Goal: Task Accomplishment & Management: Manage account settings

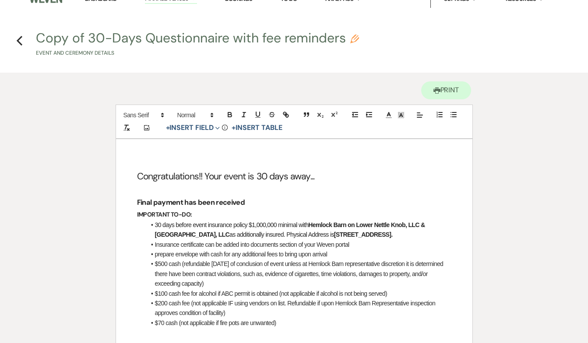
scroll to position [20, 0]
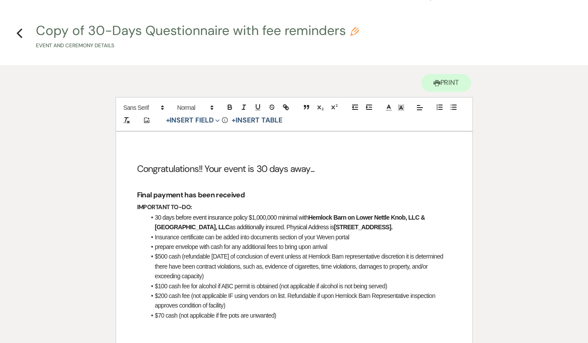
click at [353, 242] on li "Insurance certificate can be added into documents section of your Weven portal" at bounding box center [299, 238] width 306 height 10
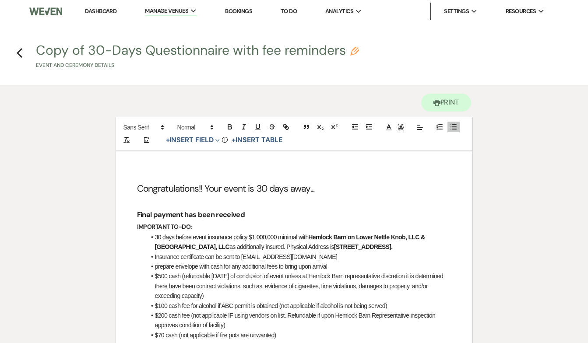
scroll to position [0, 0]
click at [19, 55] on use "button" at bounding box center [20, 53] width 6 height 10
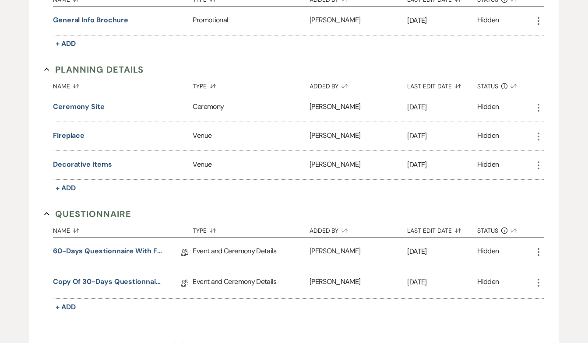
scroll to position [388, 0]
click at [116, 248] on link "60-Days Questionnaire with fee reminders" at bounding box center [107, 252] width 109 height 14
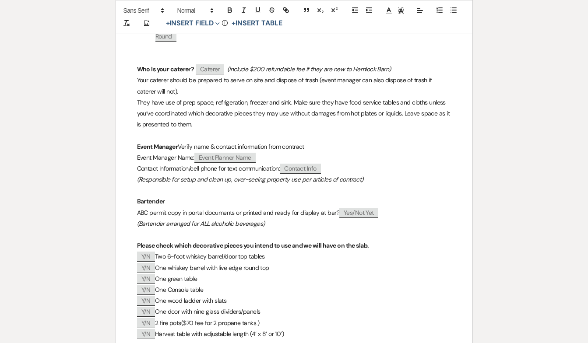
scroll to position [384, 0]
click at [205, 208] on span "ABC permit copy in portal documents or printed and ready for display at bar?" at bounding box center [238, 212] width 202 height 8
click at [219, 208] on span "ABC permit copy in documents or printed and ready for display at bar?" at bounding box center [230, 212] width 186 height 8
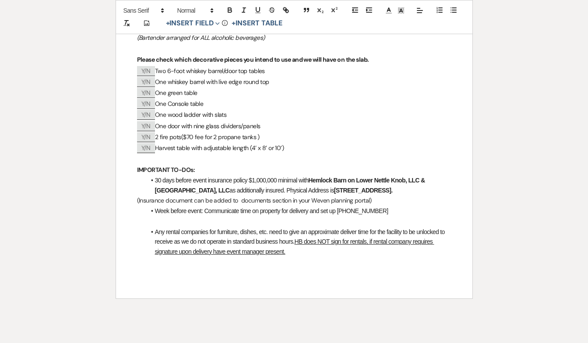
scroll to position [587, 0]
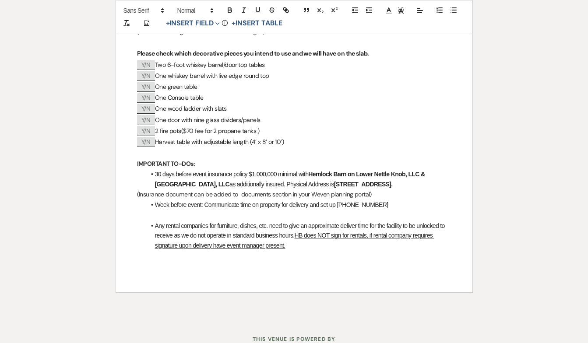
click at [388, 189] on p "(Insurance document can be added to documents section in your Weven planning po…" at bounding box center [294, 194] width 314 height 11
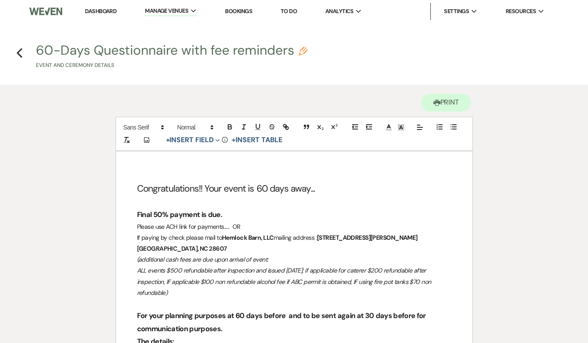
scroll to position [0, 0]
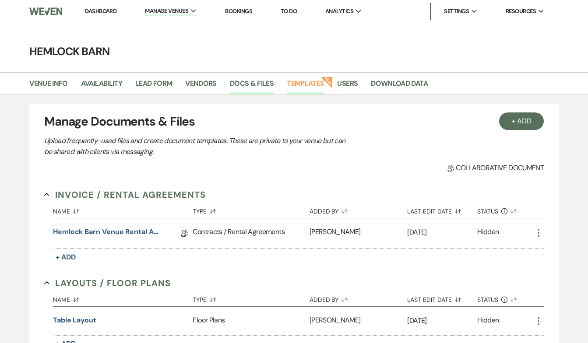
click at [301, 82] on link "Templates" at bounding box center [305, 86] width 37 height 17
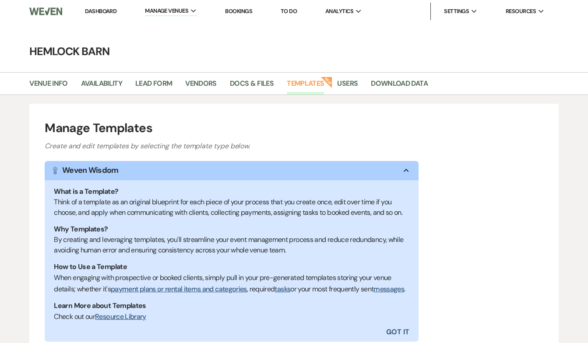
click at [248, 157] on div "Manage Templates Create and edit templates by selecting the template type below…" at bounding box center [293, 255] width 529 height 303
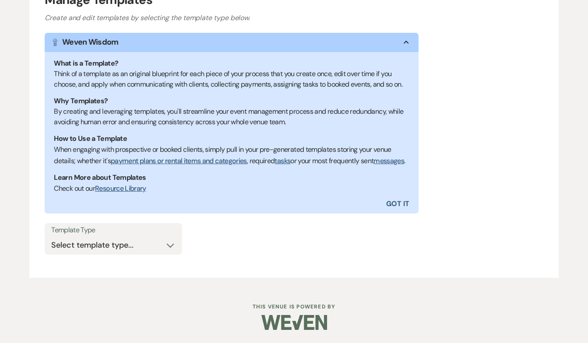
scroll to position [138, 0]
select select "Task List"
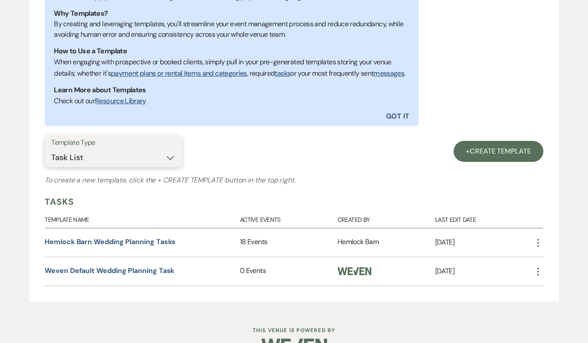
scroll to position [220, 0]
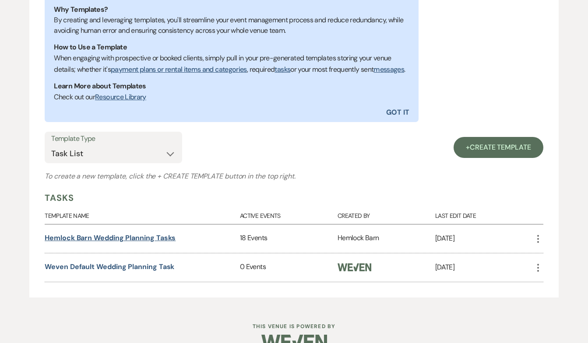
click at [123, 243] on link "Hemlock Barn Wedding Planning Tasks" at bounding box center [110, 237] width 131 height 9
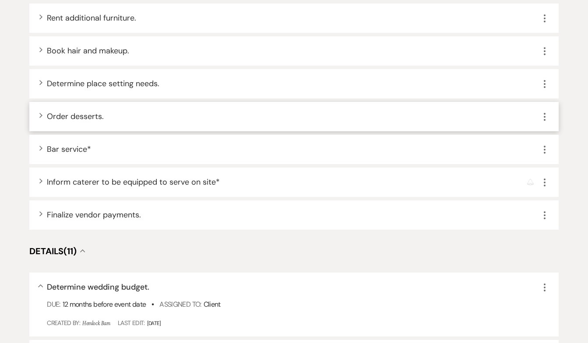
scroll to position [859, 0]
click at [42, 115] on icon "Expand" at bounding box center [41, 114] width 4 height 5
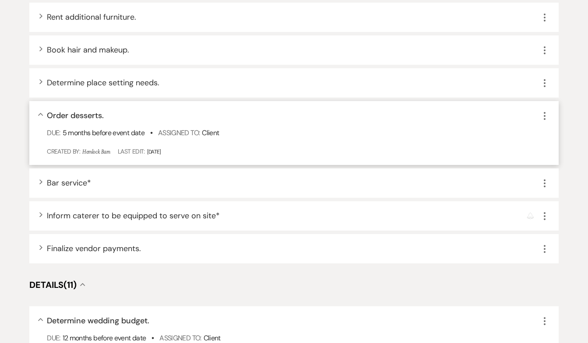
click at [42, 115] on icon "Collapse" at bounding box center [40, 115] width 5 height 4
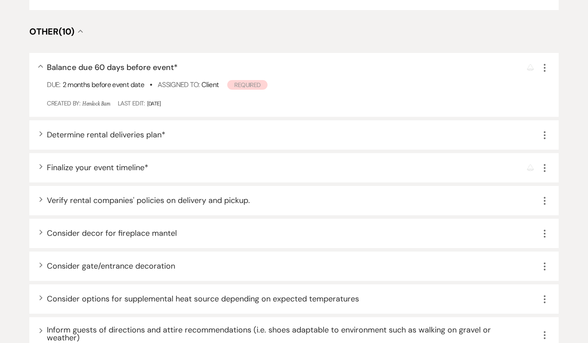
scroll to position [1783, 0]
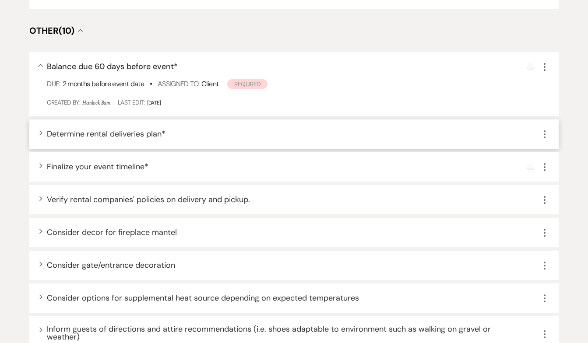
click at [42, 131] on use "button" at bounding box center [40, 133] width 3 height 5
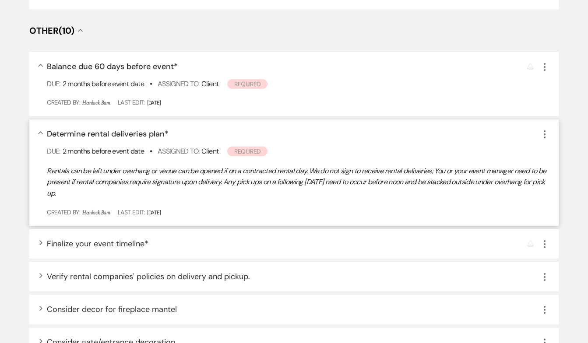
click at [42, 131] on use "button" at bounding box center [40, 132] width 5 height 3
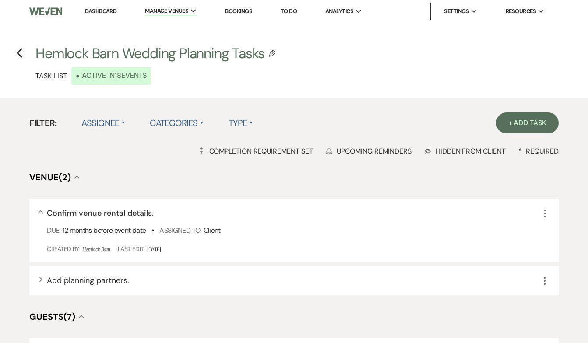
scroll to position [0, 0]
click at [184, 122] on label "Categories ▲" at bounding box center [177, 123] width 54 height 16
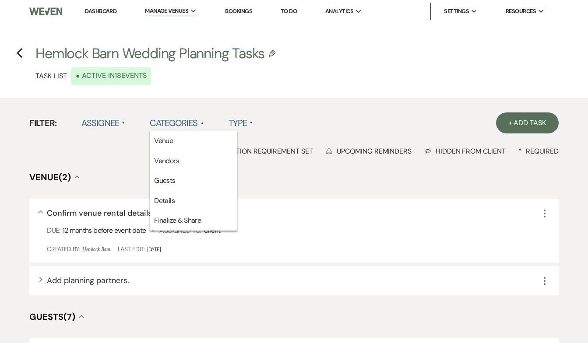
click at [243, 123] on label "Type ▲" at bounding box center [241, 123] width 25 height 16
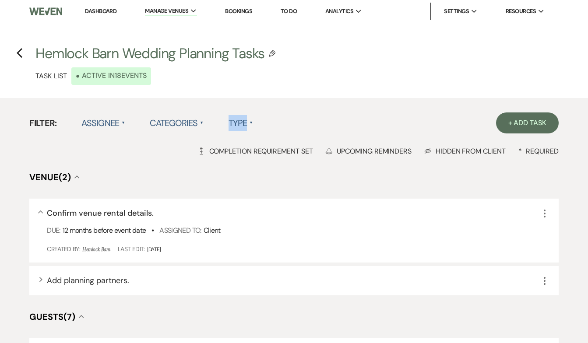
click at [243, 123] on label "Type ▲" at bounding box center [241, 123] width 25 height 16
click at [250, 144] on li "Required tasks" at bounding box center [273, 141] width 88 height 20
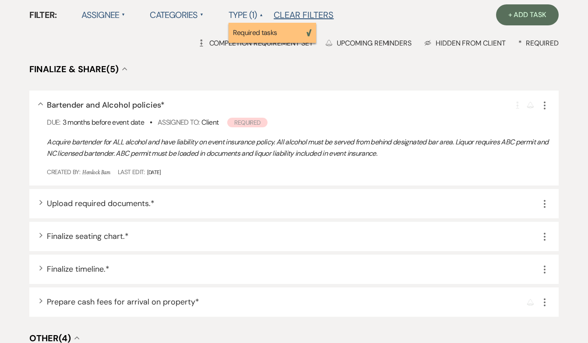
scroll to position [117, 0]
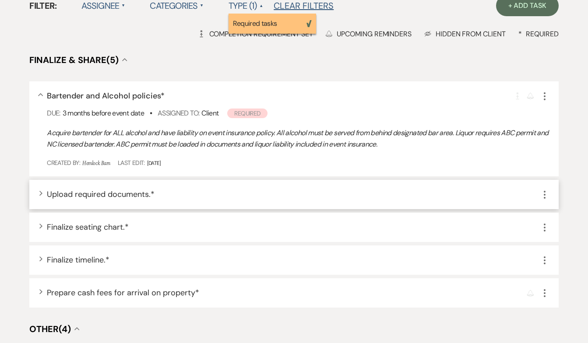
click at [131, 193] on span "Upload required documents. *" at bounding box center [101, 194] width 108 height 11
click at [41, 192] on use "button" at bounding box center [40, 193] width 3 height 5
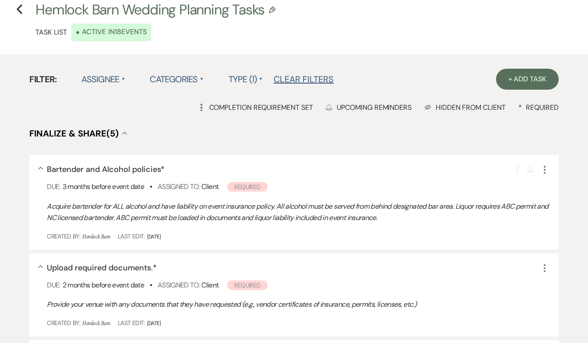
scroll to position [0, 0]
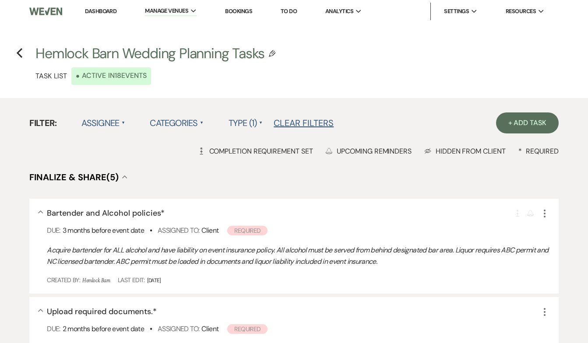
click at [25, 53] on h4 "Previous Hemlock Barn Wedding Planning Tasks Edit Plan Template Task List • Act…" at bounding box center [294, 64] width 588 height 41
click at [20, 53] on icon "Previous" at bounding box center [19, 53] width 7 height 11
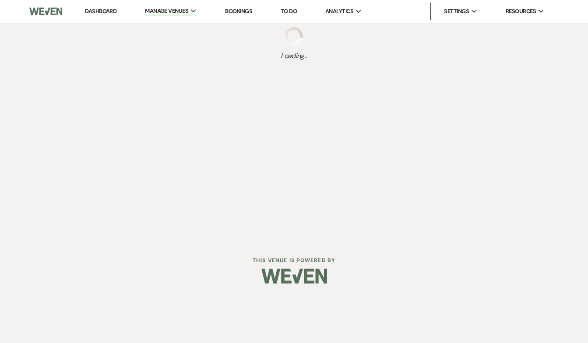
select select "Task List"
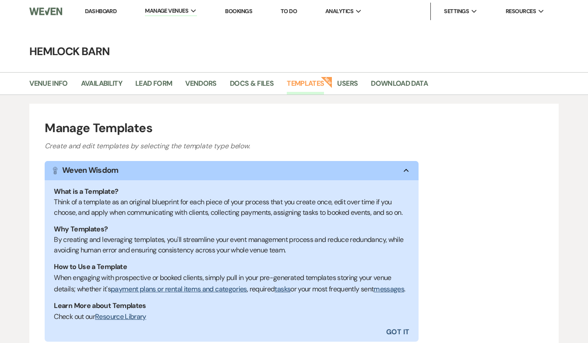
click at [301, 85] on link "Templates" at bounding box center [305, 86] width 37 height 17
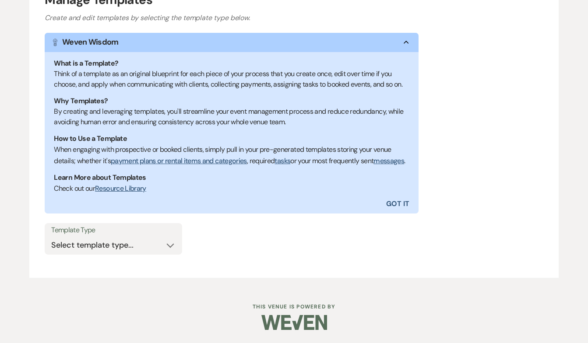
scroll to position [138, 0]
select select "Message Templates"
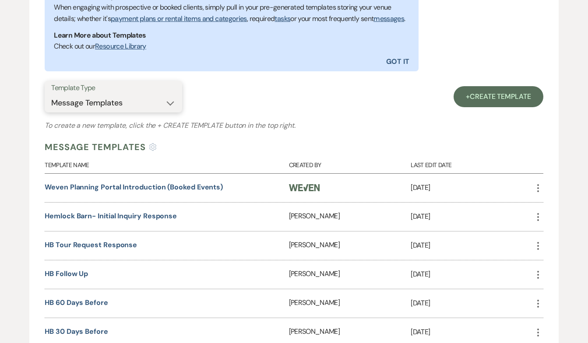
scroll to position [271, 0]
click at [143, 220] on link "Hemlock Barn- Initial Inquiry Response" at bounding box center [111, 215] width 132 height 9
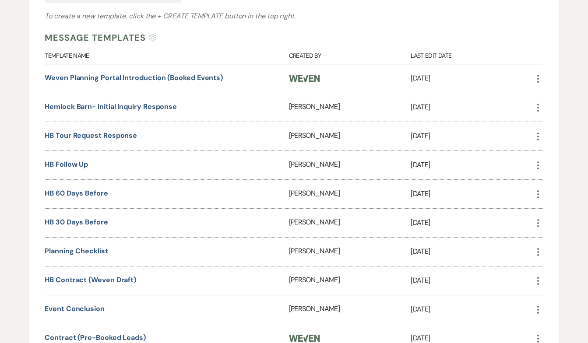
scroll to position [368, 0]
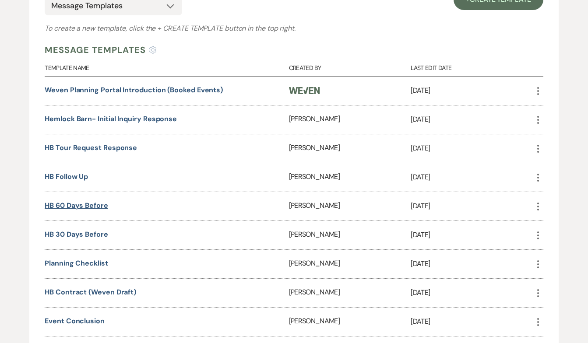
click at [73, 210] on link "HB 60 days before" at bounding box center [77, 205] width 64 height 9
click at [78, 239] on link "HB 30 days before" at bounding box center [77, 234] width 64 height 9
click at [68, 268] on link "planning checklist" at bounding box center [77, 263] width 64 height 9
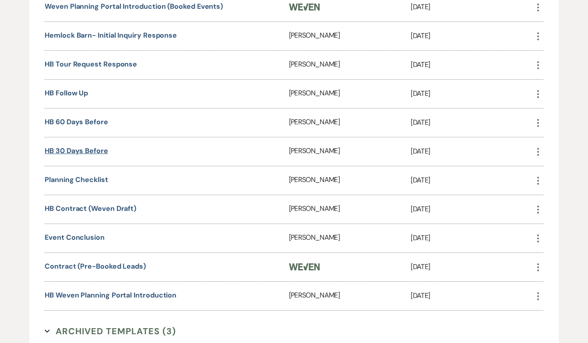
scroll to position [452, 0]
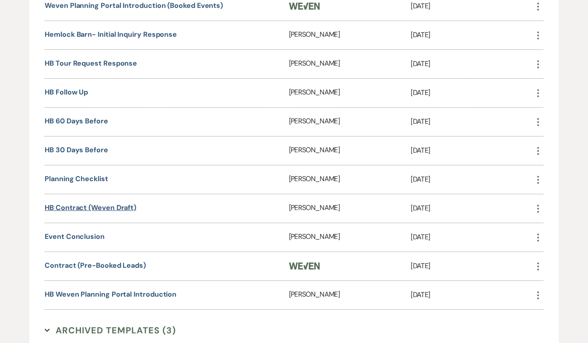
click at [76, 212] on link "HB Contract (Weven Draft)" at bounding box center [91, 207] width 92 height 9
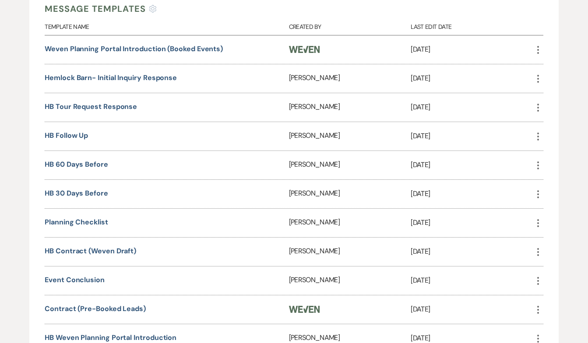
scroll to position [407, 0]
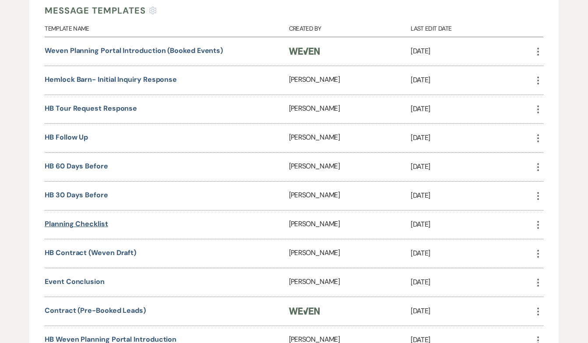
click at [80, 229] on link "planning checklist" at bounding box center [77, 223] width 64 height 9
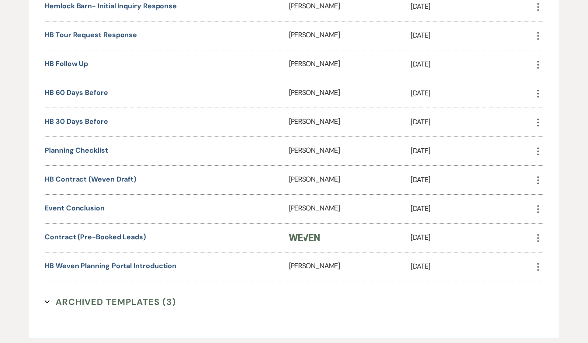
scroll to position [481, 0]
click at [68, 241] on link "Contract (Pre-Booked Leads)" at bounding box center [95, 236] width 101 height 9
click at [76, 184] on link "HB Contract (Weven Draft)" at bounding box center [91, 178] width 92 height 9
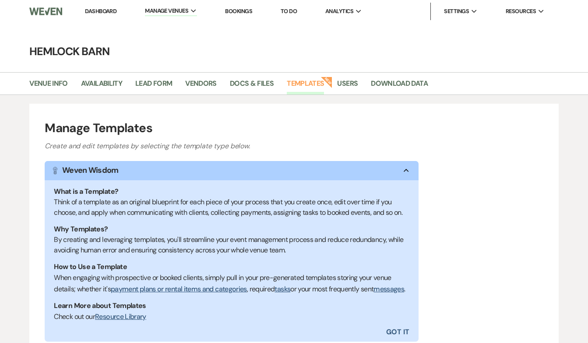
scroll to position [0, 0]
click at [408, 82] on link "Download Data" at bounding box center [399, 86] width 57 height 17
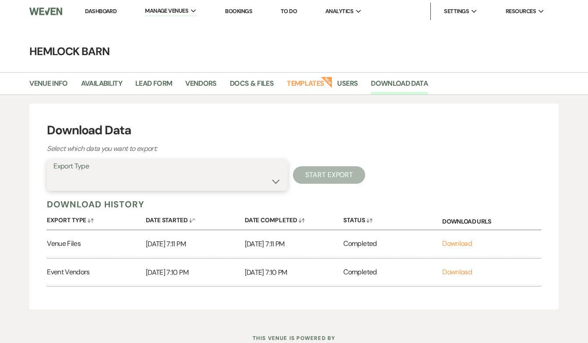
select select "messageTemplates"
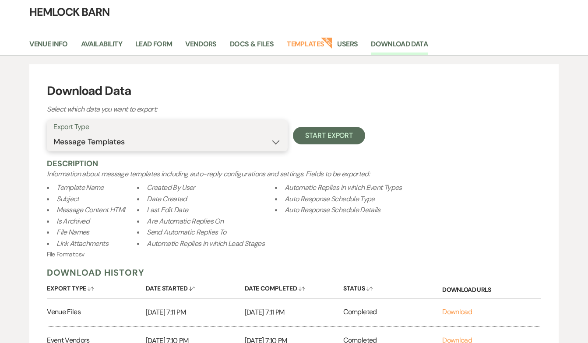
scroll to position [40, 0]
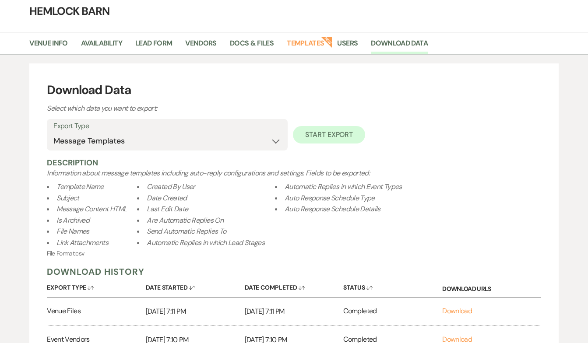
click at [322, 137] on button "Start Export" at bounding box center [329, 135] width 72 height 18
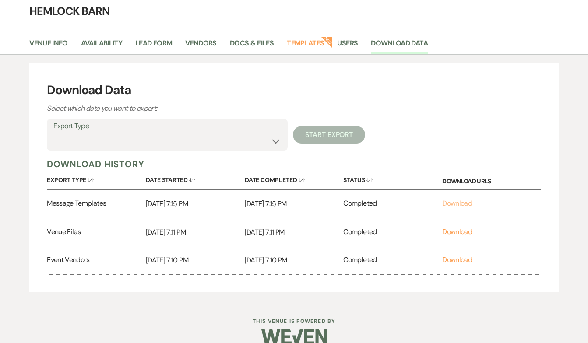
click at [451, 205] on link "Download" at bounding box center [457, 203] width 30 height 9
select select "rentalOverviewTemplates"
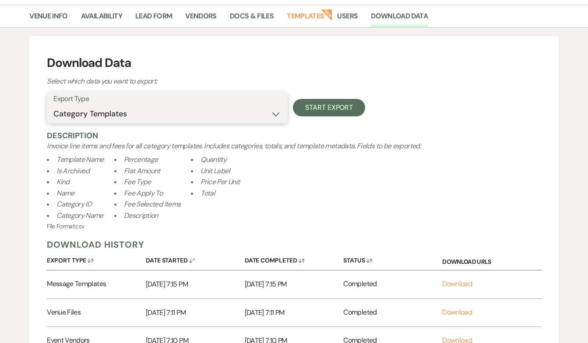
scroll to position [56, 0]
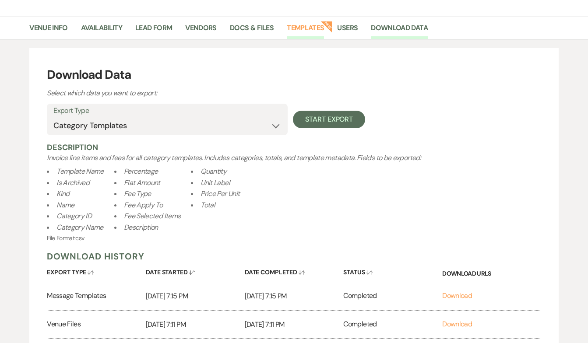
click at [305, 26] on link "Templates" at bounding box center [305, 30] width 37 height 17
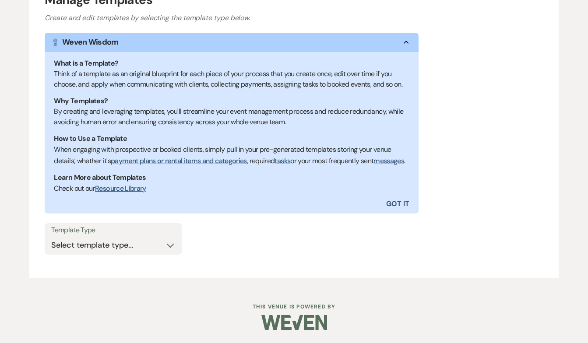
scroll to position [138, 0]
select select "Message Templates"
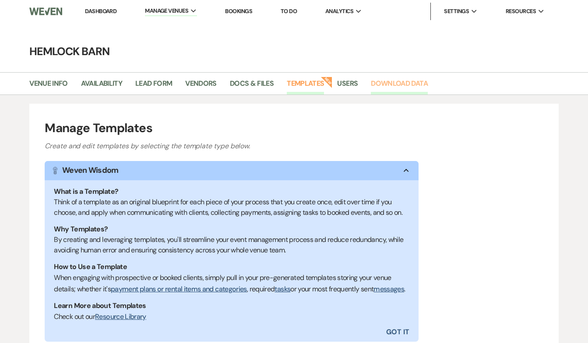
click at [413, 82] on link "Download Data" at bounding box center [399, 86] width 57 height 17
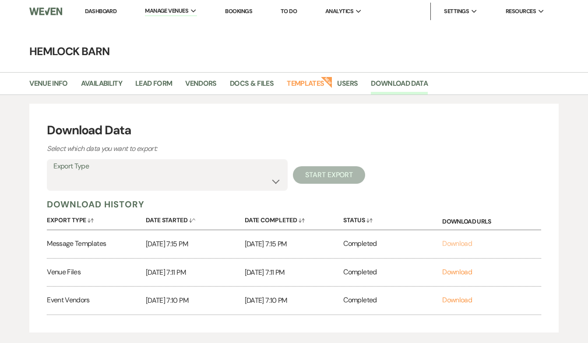
click at [457, 243] on link "Download" at bounding box center [457, 243] width 30 height 9
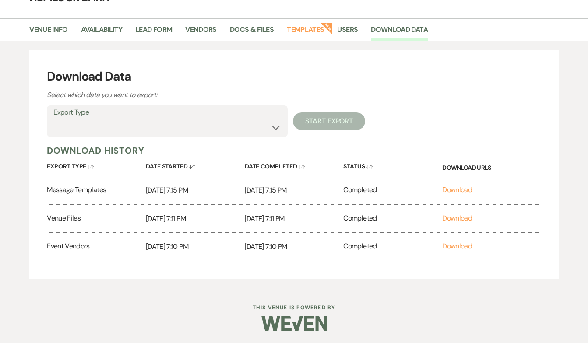
scroll to position [53, 0]
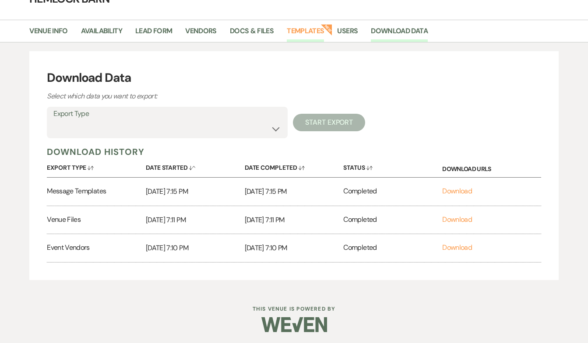
click at [302, 28] on link "Templates" at bounding box center [305, 33] width 37 height 17
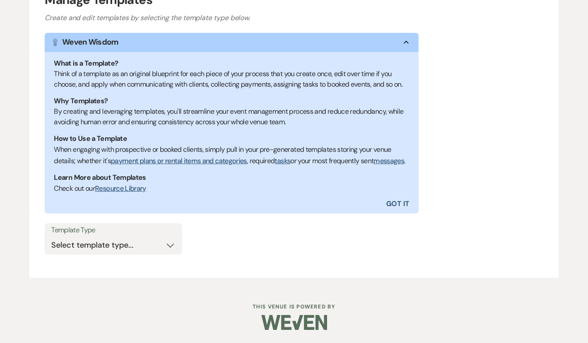
scroll to position [138, 0]
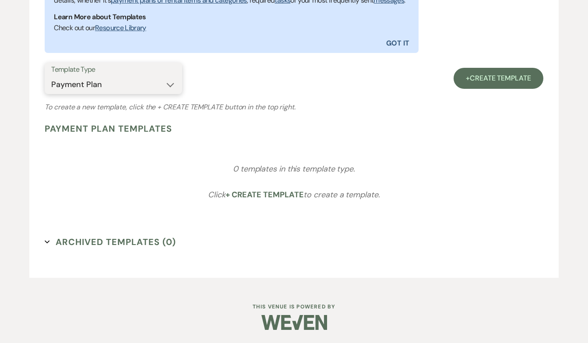
scroll to position [298, 0]
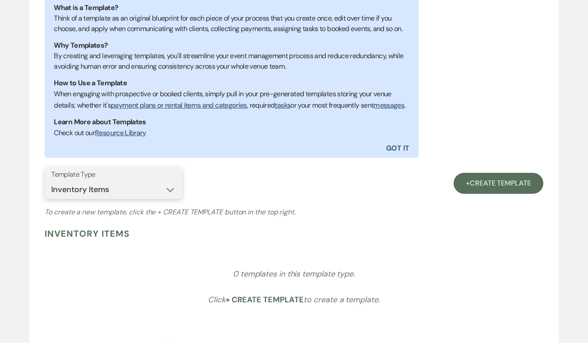
select select "Message Templates"
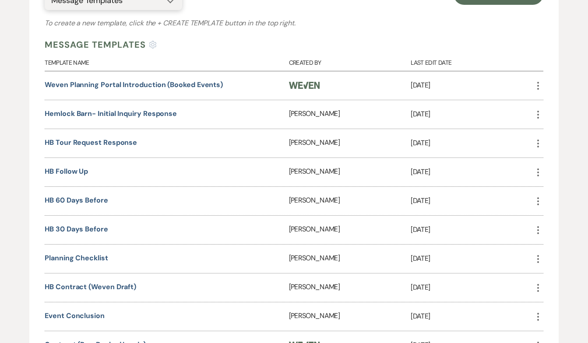
scroll to position [378, 0]
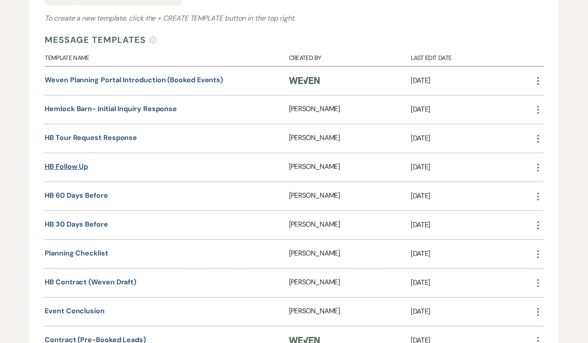
click at [71, 171] on link "HB Follow Up" at bounding box center [66, 166] width 43 height 9
click at [66, 200] on link "HB 60 days before" at bounding box center [77, 195] width 64 height 9
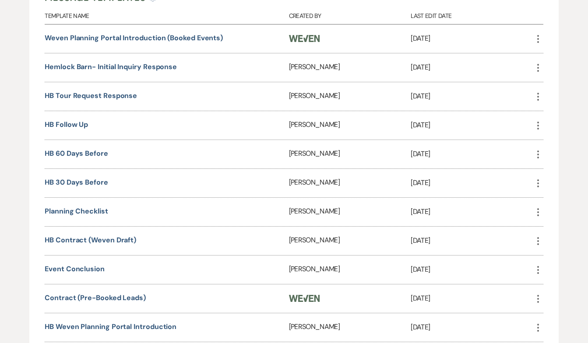
scroll to position [421, 0]
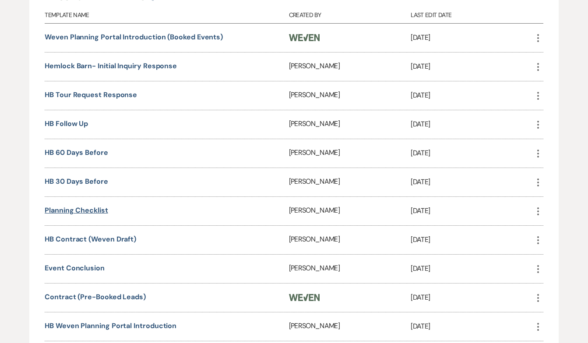
click at [74, 215] on link "planning checklist" at bounding box center [77, 210] width 64 height 9
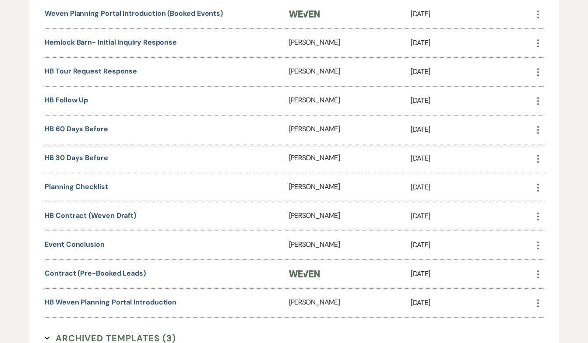
scroll to position [445, 0]
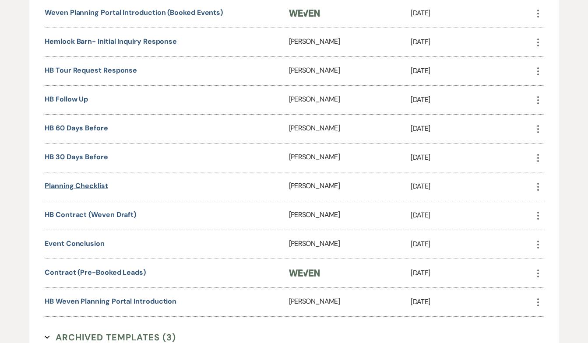
click at [58, 191] on link "planning checklist" at bounding box center [77, 185] width 64 height 9
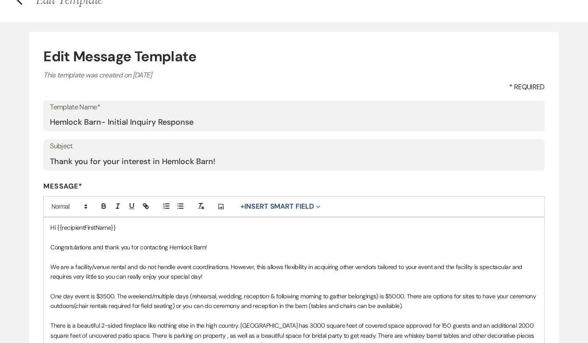
scroll to position [73, 0]
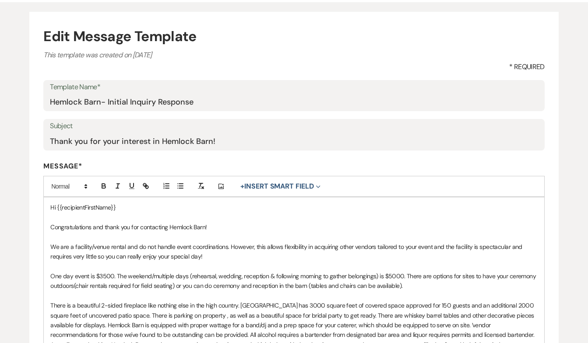
click at [72, 245] on p "We are a facility/venue rental and do not handle event coordinations. However, …" at bounding box center [293, 252] width 487 height 20
click at [161, 244] on p "Hemlock Barn is a facility/venue rental and do not handle event coordinations. …" at bounding box center [293, 252] width 487 height 20
click at [374, 245] on p "Hemlock Barn is a facility/venue rental. We do not handle event coordinations. …" at bounding box center [293, 252] width 487 height 20
click at [212, 255] on p "Hemlock Barn is a facility/venue rental. We do not handle event coordinations. …" at bounding box center [293, 252] width 487 height 20
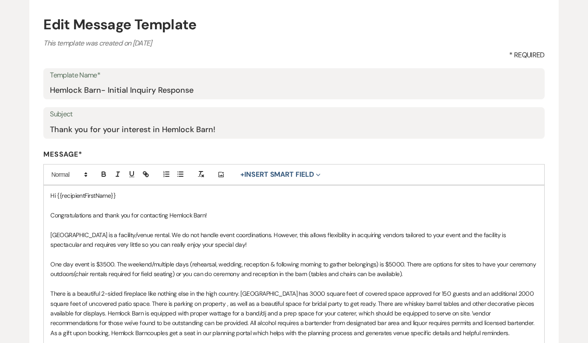
scroll to position [85, 0]
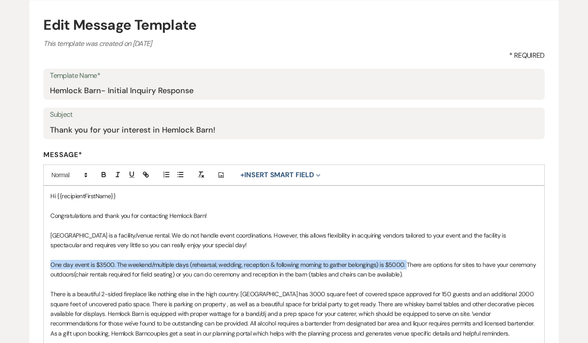
drag, startPoint x: 405, startPoint y: 262, endPoint x: 50, endPoint y: 261, distance: 355.2
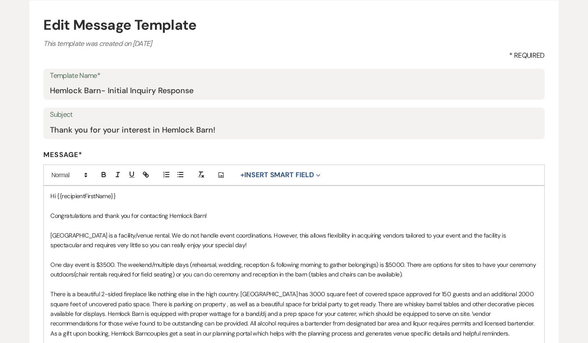
click at [406, 274] on p "One day event is $3500. The weekend/multiple days (rehearsal, wedding, receptio…" at bounding box center [293, 270] width 487 height 20
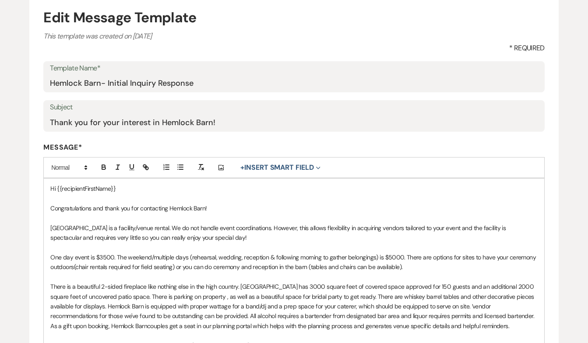
scroll to position [94, 0]
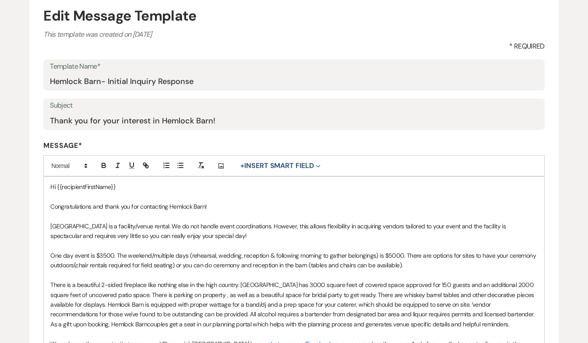
click at [191, 225] on p "Hemlock Barn is a facility/venue rental. We do not handle event coordinations. …" at bounding box center [293, 232] width 487 height 20
click at [238, 225] on p "Hemlock Barn is a facility/venue rental. We do not coordinate event coordinatio…" at bounding box center [293, 232] width 487 height 20
click at [206, 234] on p "Hemlock Barn is a facility/venue rental. We do not coordinate event details; Ho…" at bounding box center [293, 232] width 487 height 20
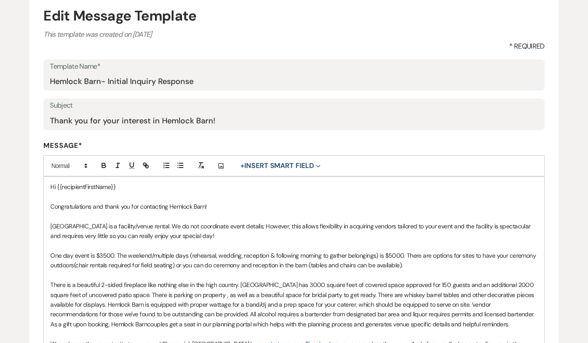
click at [49, 251] on div "Hi {{recipientFirstName}} Congratulations and thank you for contacting Hemlock …" at bounding box center [294, 290] width 501 height 226
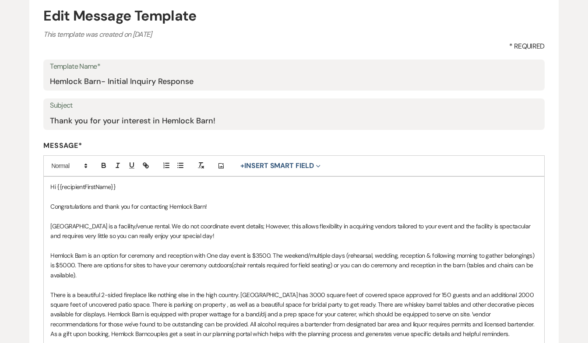
click at [244, 254] on p "Hemlock Barn is an option for ceremony and reception with One day event is $350…" at bounding box center [293, 265] width 487 height 29
click at [277, 253] on p "Hemlock Barn is an option for ceremony and reception with One day events at $35…" at bounding box center [293, 265] width 487 height 29
click at [296, 254] on p "Hemlock Barn is an option for ceremony and reception with One day events at $35…" at bounding box center [293, 265] width 487 height 29
click at [55, 264] on p "Hemlock Barn is an option for ceremony and reception with One day events at $35…" at bounding box center [293, 265] width 487 height 29
click at [100, 253] on p "Hemlock Barn is an option for ceremony and reception with One day events at $35…" at bounding box center [293, 265] width 487 height 29
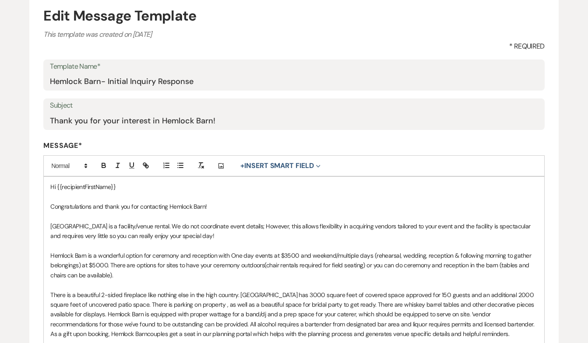
click at [237, 253] on p "Hemlock Barn is a wonderful option for ceremony and reception with One day even…" at bounding box center [293, 265] width 487 height 29
click at [264, 264] on p "Hemlock Barn is a wonderful option for ceremony and reception with one day even…" at bounding box center [293, 265] width 487 height 29
click at [418, 265] on p "Hemlock Barn is a wonderful option for ceremony and reception with one day even…" at bounding box center [293, 265] width 487 height 29
click at [468, 265] on p "Hemlock Barn is a wonderful option for ceremony and reception with one day even…" at bounding box center [293, 265] width 487 height 29
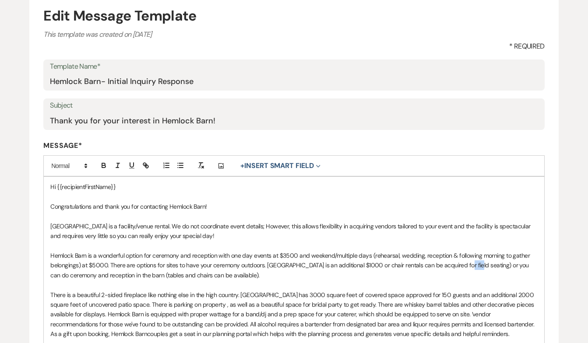
click at [468, 265] on p "Hemlock Barn is a wonderful option for ceremony and reception with one day even…" at bounding box center [293, 265] width 487 height 29
click at [480, 264] on p "Hemlock Barn is a wonderful option for ceremony and reception with one day even…" at bounding box center [293, 265] width 487 height 29
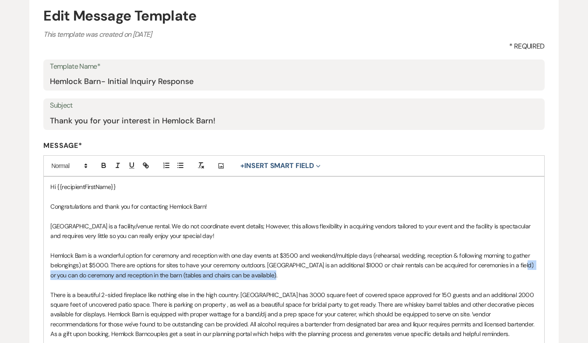
drag, startPoint x: 518, startPoint y: 262, endPoint x: 529, endPoint y: 275, distance: 17.7
click at [529, 275] on p "Hemlock Barn is a wonderful option for ceremony and reception with one day even…" at bounding box center [293, 265] width 487 height 29
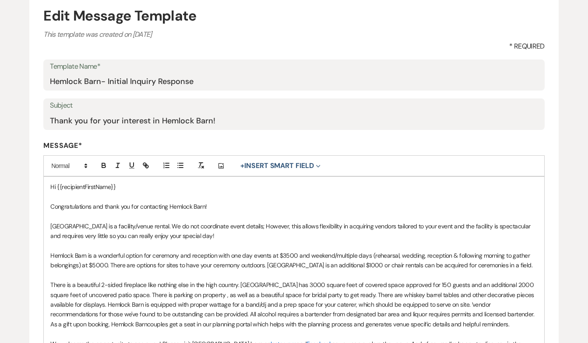
click at [87, 254] on p "Hemlock Barn is a wonderful option for ceremony and reception with one day even…" at bounding box center [293, 261] width 487 height 20
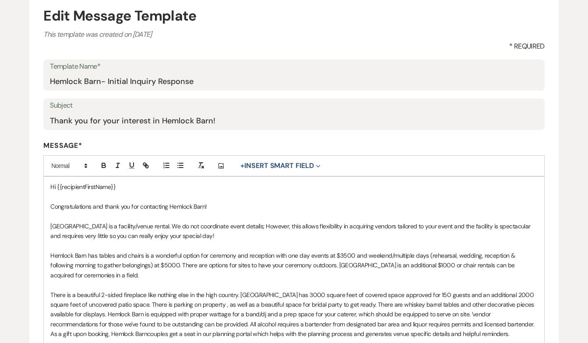
click at [95, 254] on p "Hemlock Barn has tables and chairs is a wonderful option for ceremony and recep…" at bounding box center [293, 265] width 487 height 29
click at [142, 253] on p "Hemlock Barn has tables and chairs is a wonderful option for ceremony and recep…" at bounding box center [293, 265] width 487 height 29
click at [99, 252] on p "Hemlock Barn has tables and chairs is a wonderful option for ceremony and recep…" at bounding box center [293, 265] width 487 height 29
click at [162, 253] on p "Hemlock Barn has indoor tables and chairs is a wonderful option for ceremony an…" at bounding box center [293, 265] width 487 height 29
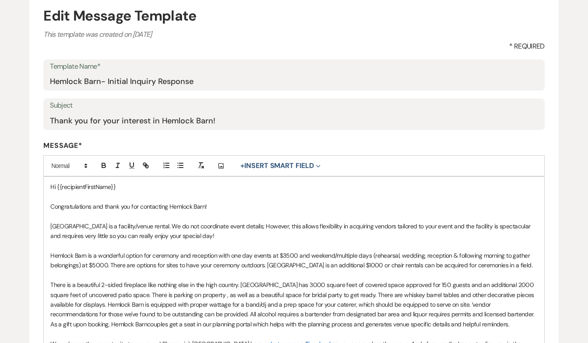
click at [114, 255] on p "Hemlock Barn is a wonderful option for ceremony and reception with one day even…" at bounding box center [293, 261] width 487 height 20
click at [138, 261] on p "Hemlock Barn is a stunning option for ceremony and reception with one day event…" at bounding box center [293, 261] width 487 height 20
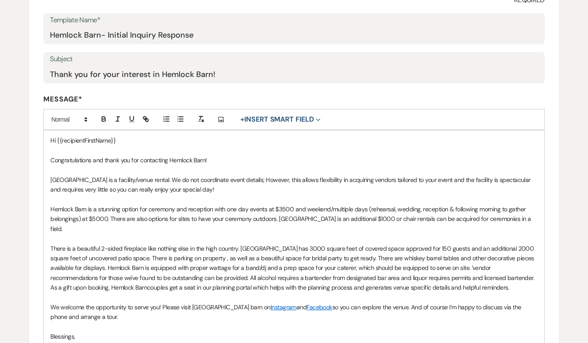
scroll to position [141, 0]
click at [70, 243] on p "There is a beautiful 2-sided fireplace like nothing else in the high country. H…" at bounding box center [293, 267] width 487 height 49
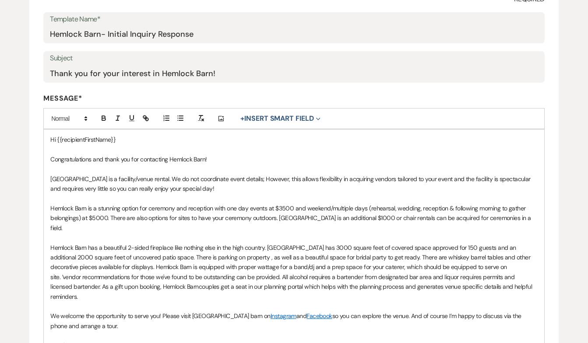
click at [316, 243] on p "Hemlock Barn has a beautiful 2-sided fireplace like nothing else in the high co…" at bounding box center [293, 272] width 487 height 59
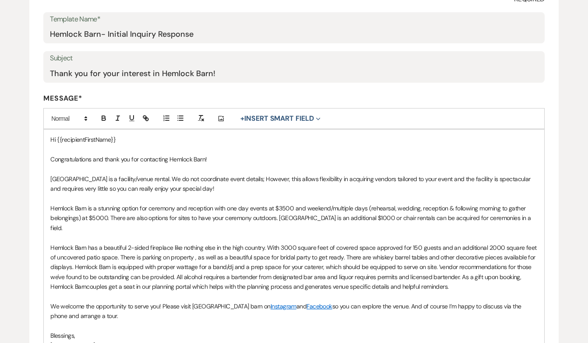
click at [267, 243] on p "Hemlock Barn has a beautiful 2-sided fireplace like nothing else in the high co…" at bounding box center [293, 267] width 487 height 49
click at [371, 243] on p "Hemlock Barn has a beautiful 2-sided fireplace like nothing else in the high co…" at bounding box center [293, 267] width 487 height 49
click at [475, 244] on p "Hemlock Barn has a beautiful 2-sided fireplace like nothing else in the high co…" at bounding box center [293, 267] width 487 height 49
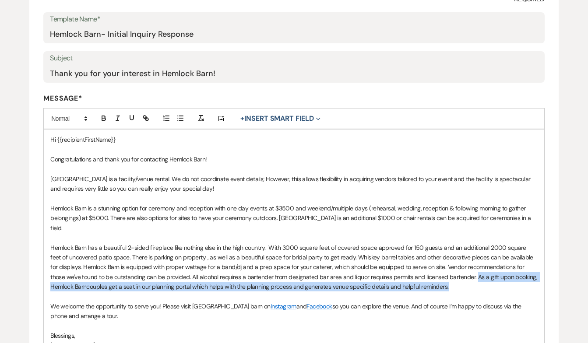
drag, startPoint x: 460, startPoint y: 265, endPoint x: 480, endPoint y: 276, distance: 23.1
click at [480, 276] on p "Hemlock Barn has a beautiful 2-sided fireplace like nothing else in the high co…" at bounding box center [293, 267] width 487 height 49
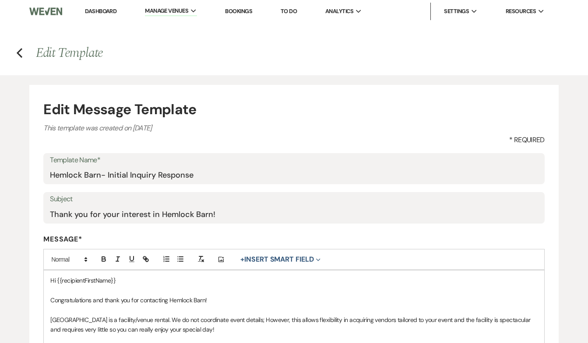
scroll to position [0, 0]
click at [18, 53] on use "button" at bounding box center [20, 53] width 6 height 10
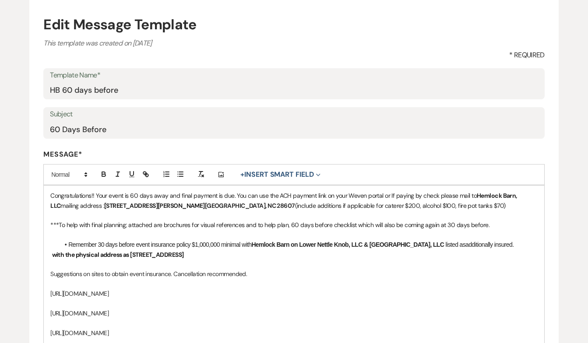
scroll to position [88, 0]
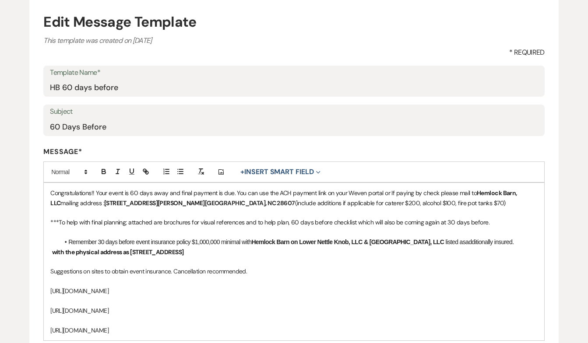
click at [381, 192] on span "Congratulations!! Your event is 60 days away and final payment is due. You can …" at bounding box center [263, 193] width 427 height 8
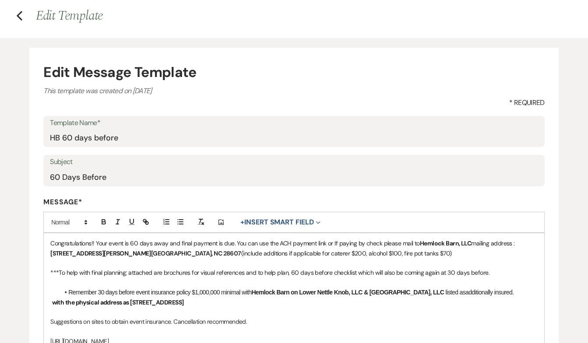
scroll to position [37, 0]
click at [20, 12] on icon "Previous" at bounding box center [19, 16] width 7 height 11
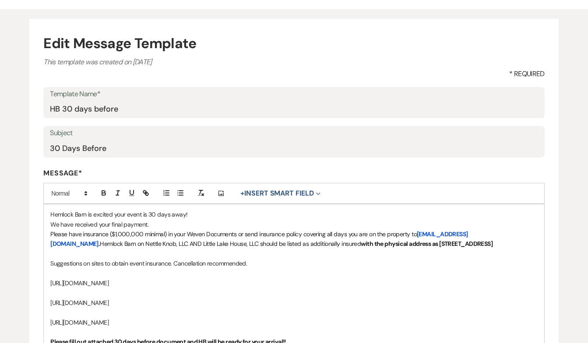
scroll to position [69, 0]
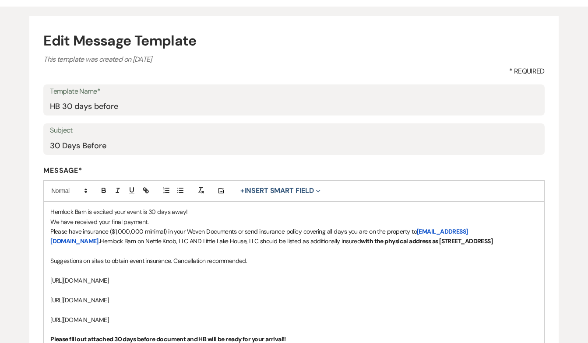
click at [235, 230] on span "Please have insurance ($1,000,000 minimal) in your Weven Documents or send insu…" at bounding box center [233, 232] width 367 height 8
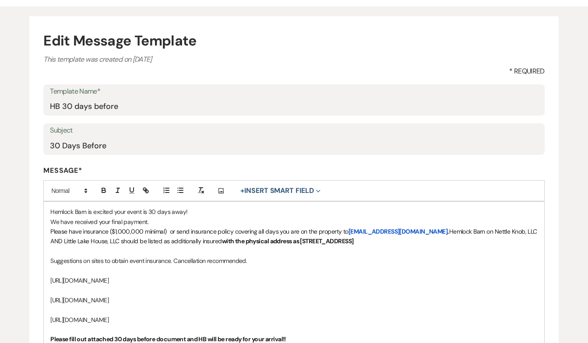
click at [189, 229] on span "Please have insurance ($1,000,000 minimal) or send insurance policy covering al…" at bounding box center [199, 232] width 298 height 8
click at [258, 231] on span "Please have insurance ($1,000,000 minimal) certificate showing insurance policy…" at bounding box center [214, 232] width 328 height 8
click at [269, 232] on span "Please have insurance ($1,000,000 minimal) certificate showing insurance coveri…" at bounding box center [205, 232] width 311 height 8
click at [74, 231] on span "Please have insurance ($1,000,000 minimal) certificate showing insurance covera…" at bounding box center [215, 232] width 331 height 8
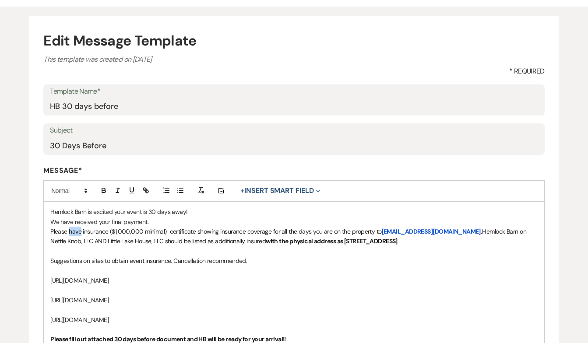
click at [74, 231] on span "Please have insurance ($1,000,000 minimal) certificate showing insurance covera…" at bounding box center [215, 232] width 331 height 8
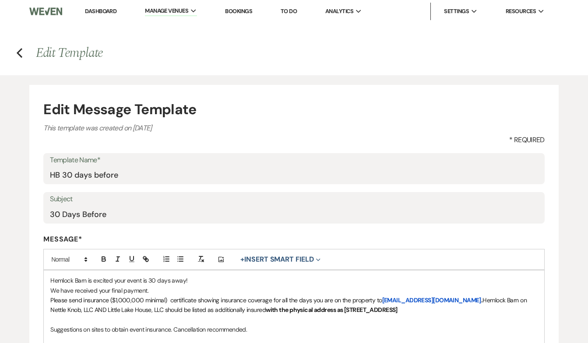
scroll to position [0, 0]
click at [18, 53] on use "button" at bounding box center [20, 53] width 6 height 10
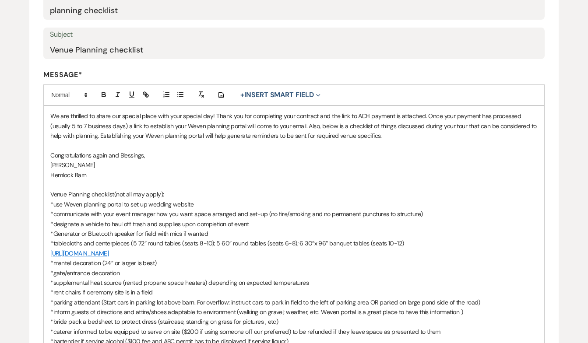
scroll to position [165, 0]
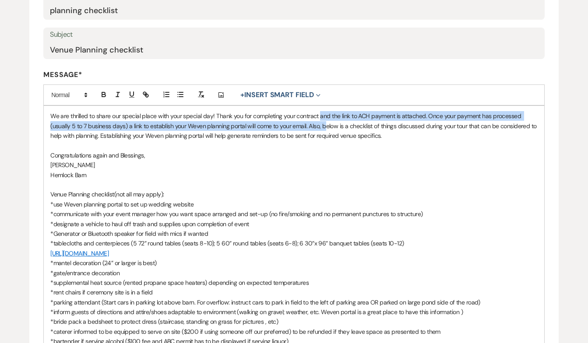
drag, startPoint x: 324, startPoint y: 125, endPoint x: 321, endPoint y: 114, distance: 11.1
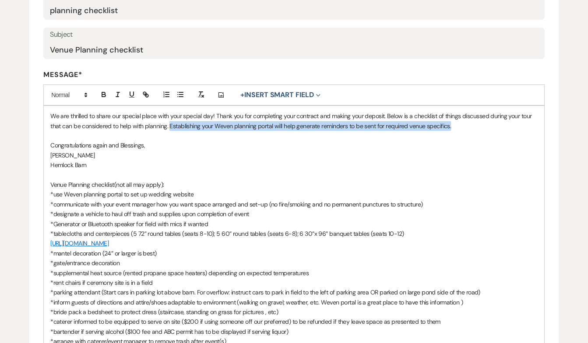
drag, startPoint x: 169, startPoint y: 124, endPoint x: 439, endPoint y: 129, distance: 269.8
click at [439, 129] on p "We are thrilled to share our special place with your special day! Thank you for…" at bounding box center [293, 121] width 487 height 20
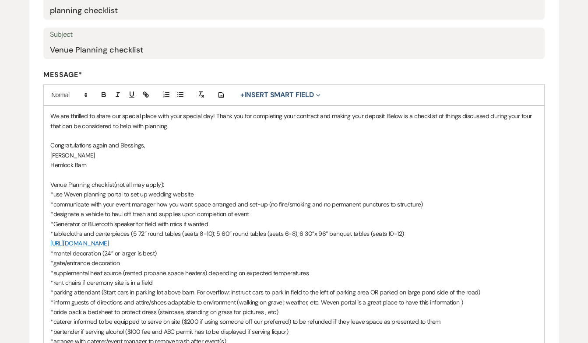
click at [70, 135] on p at bounding box center [293, 136] width 487 height 10
drag, startPoint x: 193, startPoint y: 192, endPoint x: 50, endPoint y: 191, distance: 142.8
click at [50, 191] on div "We are thrilled to share our special place with your special day! Thank you for…" at bounding box center [294, 268] width 501 height 325
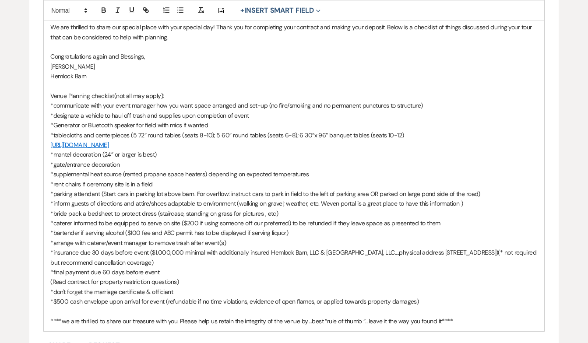
scroll to position [255, 0]
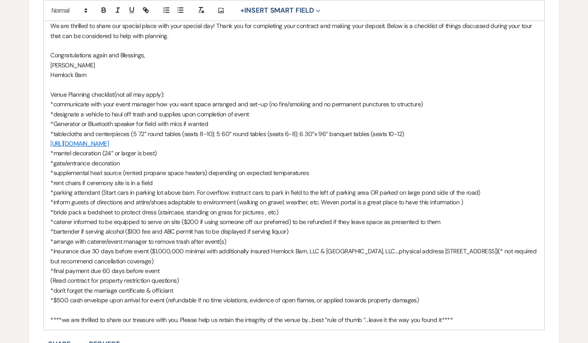
click at [479, 188] on p "*parking attendant (Start cars in parking lot above barn. For overflow: instruc…" at bounding box center [293, 193] width 487 height 10
click at [476, 188] on p "*parking attendant (Start cars in parking lot above barn. For overflow: instruc…" at bounding box center [293, 193] width 487 height 10
drag, startPoint x: 367, startPoint y: 188, endPoint x: 293, endPoint y: 192, distance: 74.1
click at [293, 192] on p "*parking attendant (Start cars in parking lot above barn. For overflow: instruc…" at bounding box center [293, 193] width 487 height 10
click at [291, 217] on p "*caterer informed to be equipped to serve on site ($200 if using someone off ou…" at bounding box center [293, 222] width 487 height 10
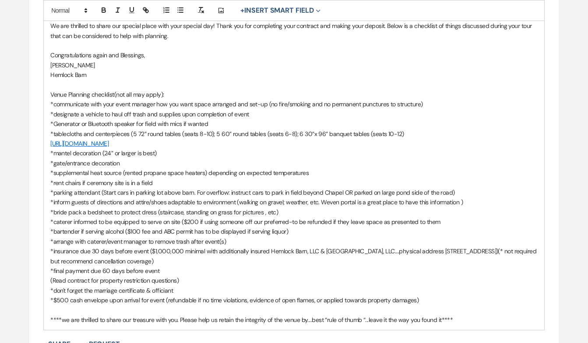
click at [438, 219] on p "*caterer informed to be equipped to serve on site ($200 if using someone off ou…" at bounding box center [293, 222] width 487 height 10
click at [160, 230] on p "*bartender if serving alcohol ($100 fee and ABC permit has to be displayed if s…" at bounding box center [293, 232] width 487 height 10
click at [263, 227] on p "*bartender if serving alcohol ($100 fee if ABC permit has to be displayed if se…" at bounding box center [293, 232] width 487 height 10
click at [124, 227] on p "*bartender if serving alcohol ($100 fee if ABC permit acquired for liquor)" at bounding box center [293, 232] width 487 height 10
click at [258, 110] on p "*designate a vehicle to haul off trash and supplies upon completion of event" at bounding box center [293, 114] width 487 height 10
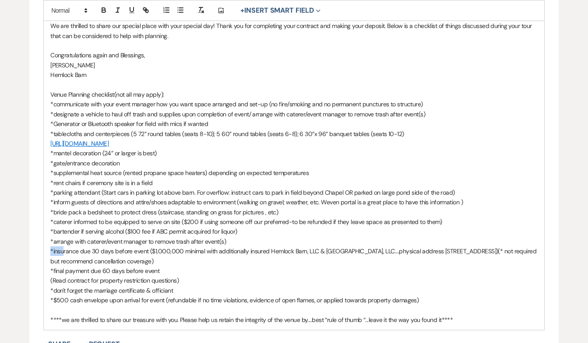
drag, startPoint x: 226, startPoint y: 237, endPoint x: 64, endPoint y: 245, distance: 162.2
click at [64, 245] on div "We are thrilled to share our special place with your special day! Thank you for…" at bounding box center [294, 173] width 501 height 314
click at [230, 237] on p "*arrange with caterer/event manager to remove trash after event(s)" at bounding box center [293, 242] width 487 height 10
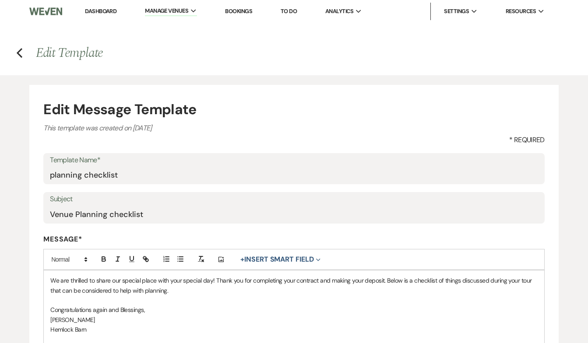
scroll to position [0, 0]
click at [18, 53] on use "button" at bounding box center [20, 53] width 6 height 10
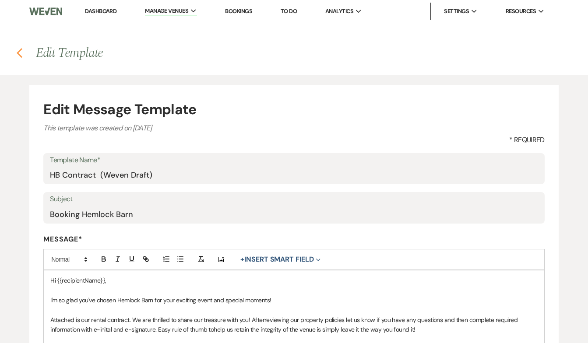
click at [17, 55] on icon "Previous" at bounding box center [19, 53] width 7 height 11
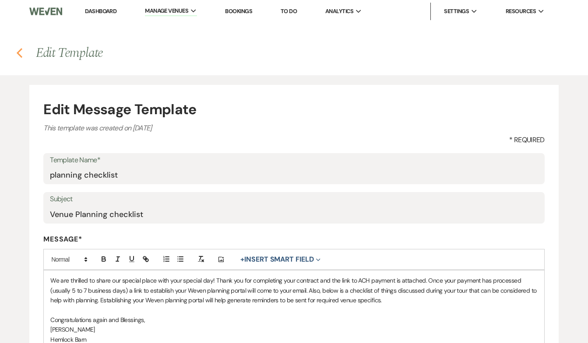
click at [21, 51] on use "button" at bounding box center [20, 53] width 6 height 10
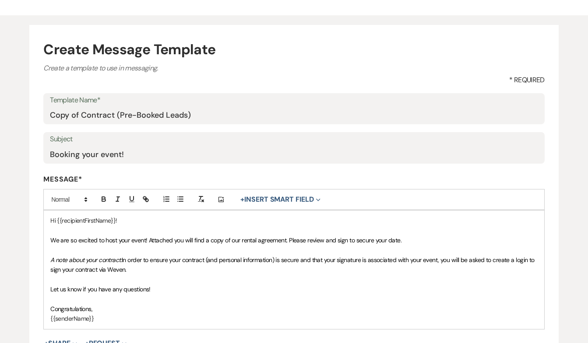
scroll to position [61, 0]
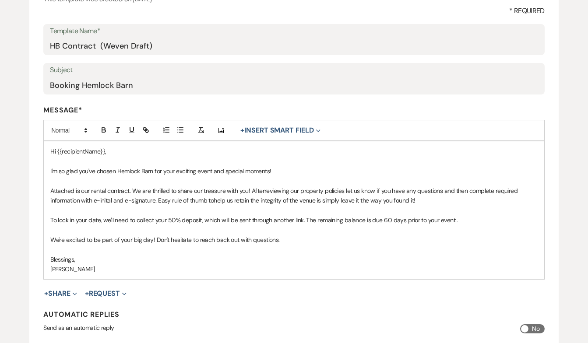
scroll to position [129, 0]
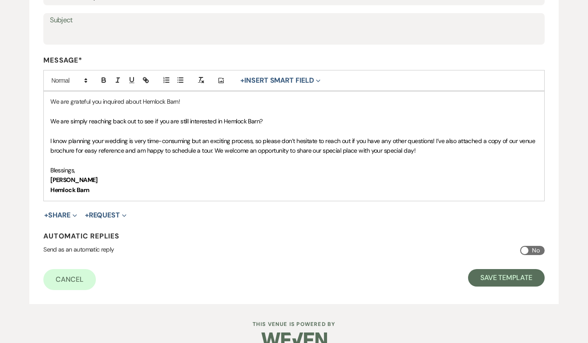
scroll to position [195, 0]
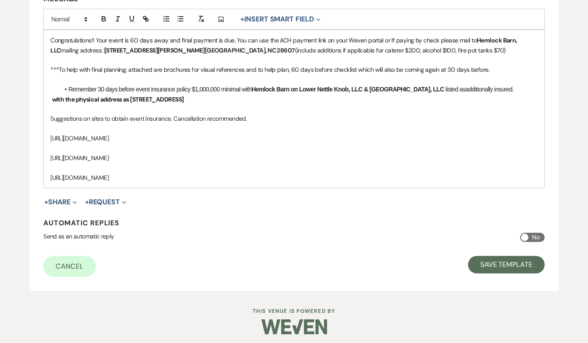
scroll to position [238, 0]
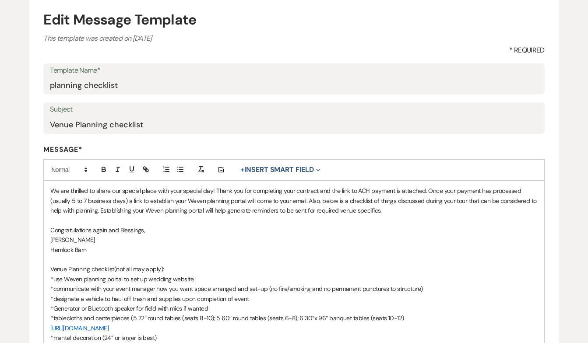
scroll to position [91, 0]
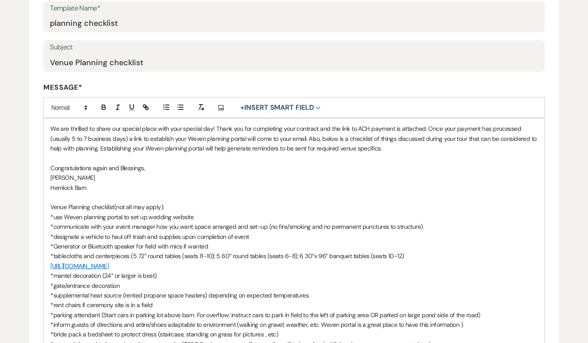
scroll to position [151, 0]
click at [371, 128] on p "We are thrilled to share our special place with your special day! Thank you for…" at bounding box center [293, 139] width 487 height 29
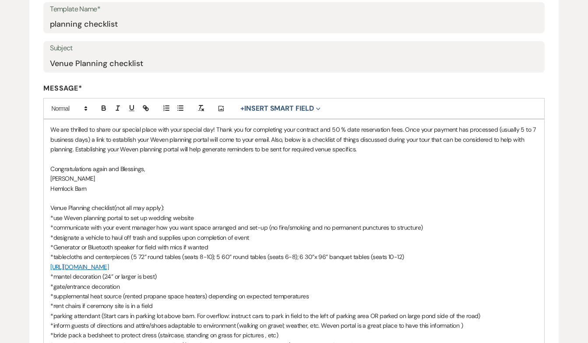
click at [286, 139] on p "We are thrilled to share our special place with your special day! Thank you for…" at bounding box center [293, 139] width 487 height 29
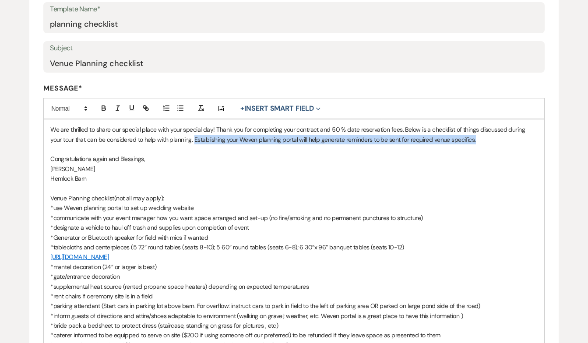
drag, startPoint x: 182, startPoint y: 139, endPoint x: 465, endPoint y: 140, distance: 282.9
click at [465, 140] on p "We are thrilled to share our special place with your special day! Thank you for…" at bounding box center [293, 135] width 487 height 20
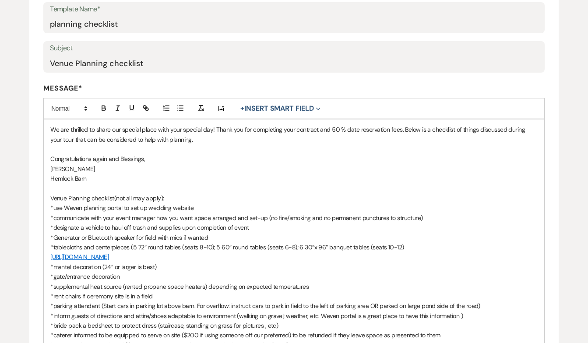
click at [400, 129] on p "We are thrilled to share our special place with your special day! Thank you for…" at bounding box center [293, 135] width 487 height 20
drag, startPoint x: 49, startPoint y: 205, endPoint x: 191, endPoint y: 202, distance: 141.9
click at [191, 202] on div "We are thrilled to share our special place with your special day! Thank you for…" at bounding box center [294, 282] width 501 height 325
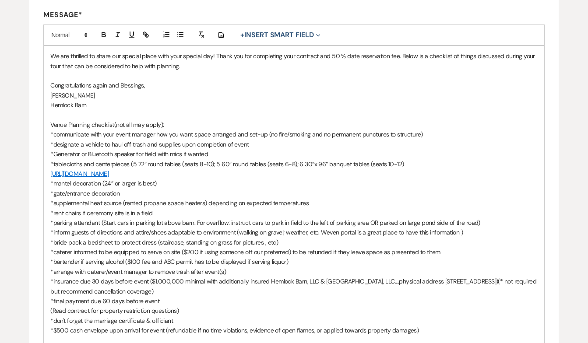
scroll to position [226, 0]
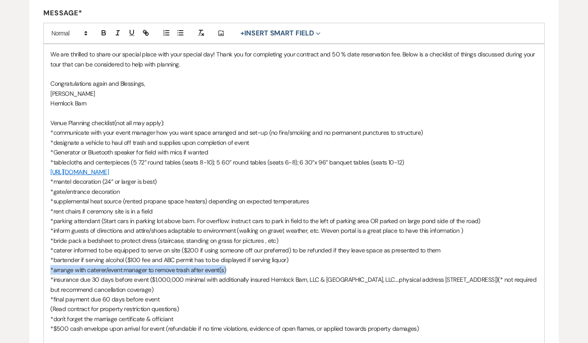
drag, startPoint x: 52, startPoint y: 266, endPoint x: 227, endPoint y: 263, distance: 175.6
click at [227, 265] on p "*arrange with caterer/event manager to remove trash after event(s)" at bounding box center [293, 270] width 487 height 10
click at [249, 140] on p "*designate a vehicle to haul off trash and supplies upon completion of event" at bounding box center [293, 143] width 487 height 10
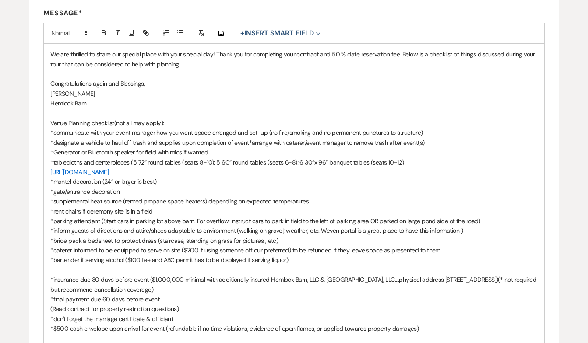
click at [250, 140] on p "*designate a vehicle to haul off trash and supplies upon completion of event*ar…" at bounding box center [293, 143] width 487 height 10
click at [306, 140] on p "*designate a vehicle to haul off trash and supplies upon completion of event/ar…" at bounding box center [293, 143] width 487 height 10
click at [72, 265] on p at bounding box center [293, 270] width 487 height 10
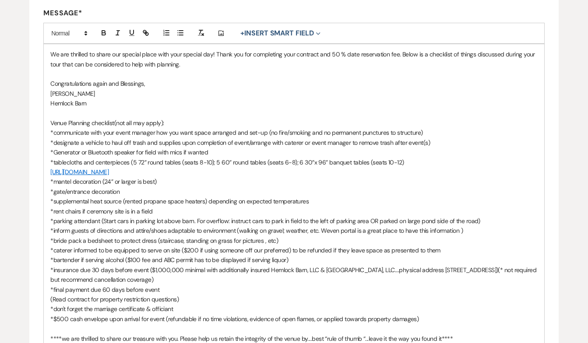
click at [367, 219] on p "*parking attendant (Start cars in parking lot above barn. For overflow: instruc…" at bounding box center [293, 221] width 487 height 10
click at [161, 256] on p "*bartender if serving alcohol ($100 fee and ABC permit has to be displayed if s…" at bounding box center [293, 260] width 487 height 10
click at [188, 257] on p "*bartender if serving alcohol ($100 fee if ABC permit has to be displayed if se…" at bounding box center [293, 260] width 487 height 10
click at [278, 257] on p "*bartender if serving alcohol ($100 fee if ABC permit has to be displayed if se…" at bounding box center [293, 260] width 487 height 10
drag, startPoint x: 242, startPoint y: 256, endPoint x: 187, endPoint y: 258, distance: 55.2
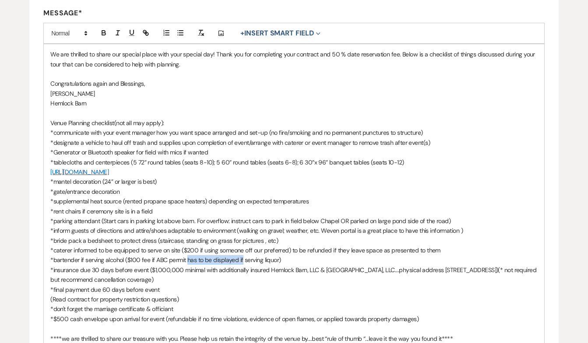
click at [187, 258] on p "*bartender if serving alcohol ($100 fee if ABC permit has to be displayed if se…" at bounding box center [293, 260] width 487 height 10
click at [141, 255] on p "*bartender if serving alcohol ($100 fee if ABC permit is acquired for serving l…" at bounding box center [293, 260] width 487 height 10
click at [233, 256] on p "*bartender if serving alcohol ($100 additionalfee if ABC permit is acquired for…" at bounding box center [293, 260] width 487 height 10
click at [167, 256] on p "*bartender if serving alcohol ($100 additionalfee if ABC permit is acquired for…" at bounding box center [293, 260] width 487 height 10
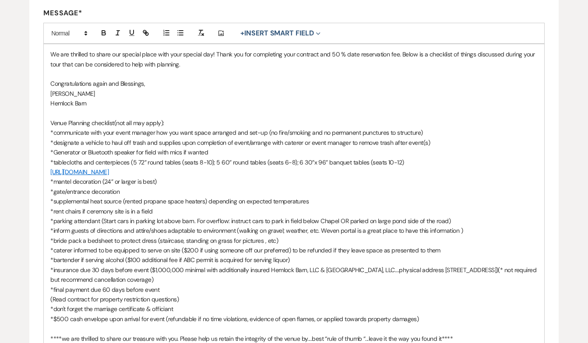
click at [232, 256] on p "*bartender if serving alcohol ($100 additional fee if ABC permit is acquired fo…" at bounding box center [293, 260] width 487 height 10
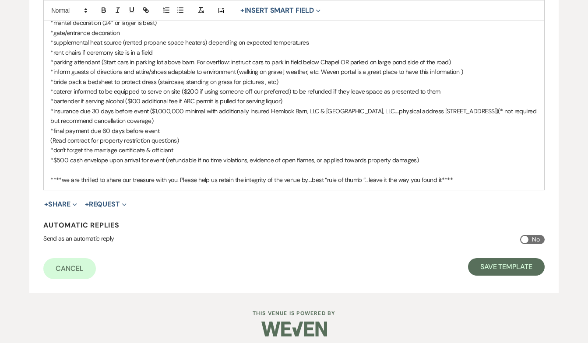
scroll to position [385, 0]
click at [496, 259] on button "Save Template" at bounding box center [506, 268] width 77 height 18
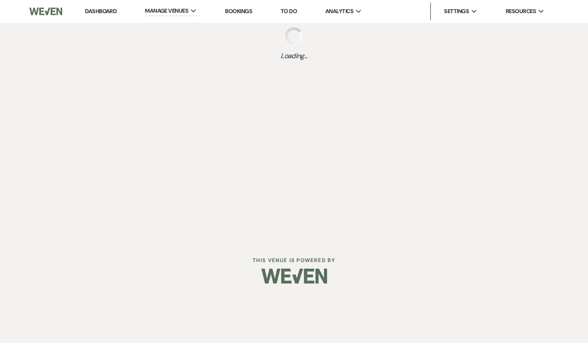
select select "Message Templates"
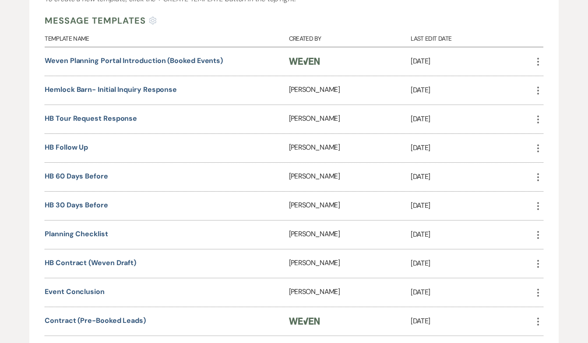
scroll to position [399, 0]
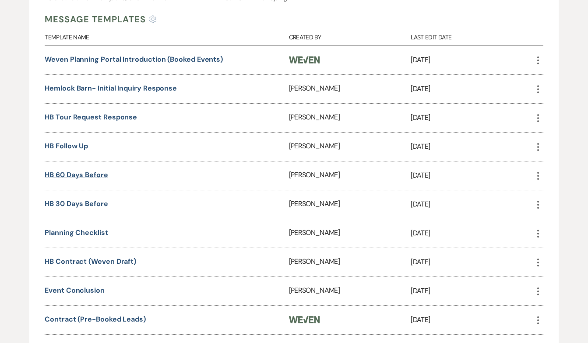
click at [74, 180] on link "HB 60 days before" at bounding box center [77, 174] width 64 height 9
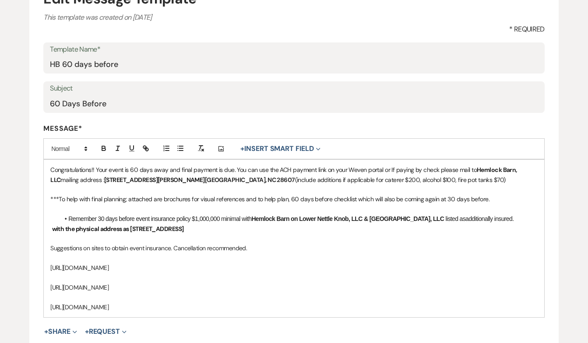
scroll to position [112, 0]
click at [380, 168] on span "Congratulations!! Your event is 60 days away and final payment is due. You can …" at bounding box center [263, 169] width 427 height 8
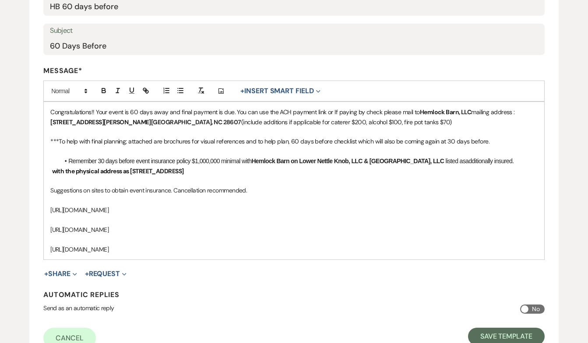
scroll to position [172, 0]
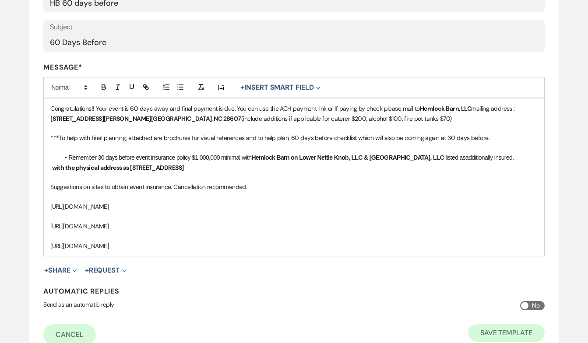
click at [490, 327] on button "Save Template" at bounding box center [506, 334] width 77 height 18
select select "Message Templates"
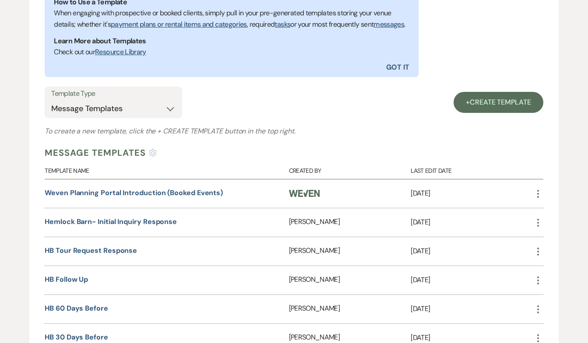
scroll to position [265, 0]
click at [98, 226] on link "Hemlock Barn- Initial Inquiry Response" at bounding box center [111, 221] width 132 height 9
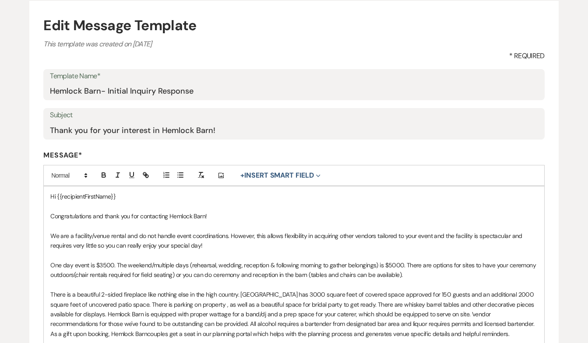
scroll to position [85, 0]
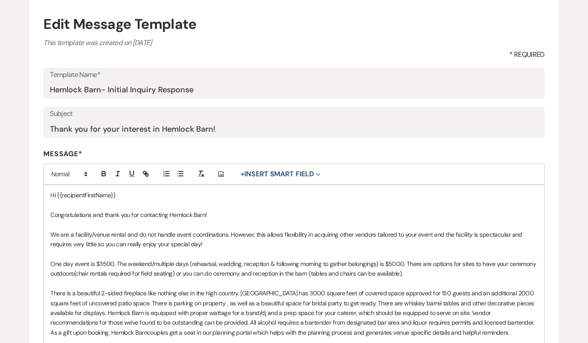
click at [69, 234] on p "We are a facility/venue rental and do not handle event coordinations. However, …" at bounding box center [293, 240] width 487 height 20
click at [164, 233] on p "[GEOGRAPHIC_DATA] is a facility/venue rental and do not handle event coordinati…" at bounding box center [293, 240] width 487 height 20
click at [190, 232] on p "[GEOGRAPHIC_DATA] is a facility/venue rental. We do not handle event coordinati…" at bounding box center [293, 240] width 487 height 20
click at [237, 230] on p "[GEOGRAPHIC_DATA] is a facility/venue rental. We do not coordinate event coordi…" at bounding box center [293, 240] width 487 height 20
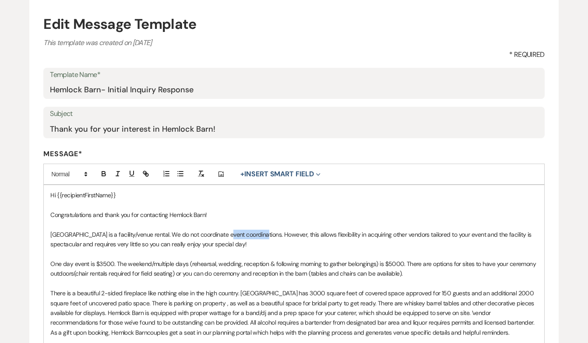
click at [237, 230] on p "[GEOGRAPHIC_DATA] is a facility/venue rental. We do not coordinate event coordi…" at bounding box center [293, 240] width 487 height 20
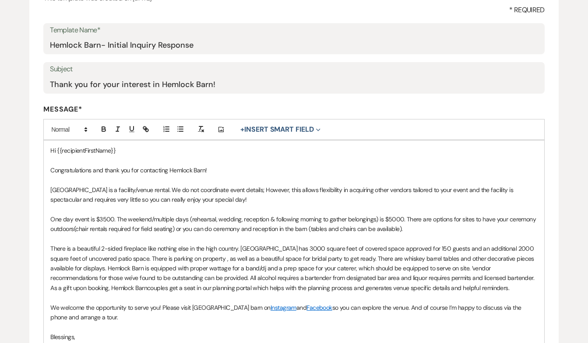
scroll to position [132, 0]
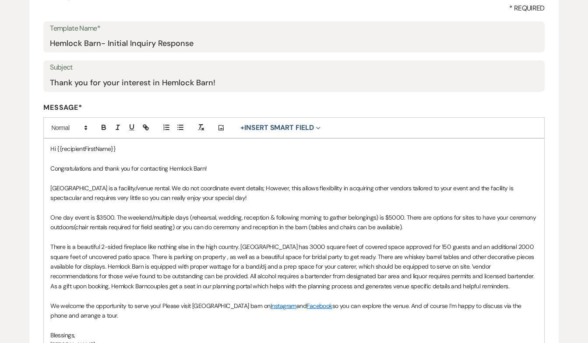
click at [51, 214] on p "One day event is $3500. The weekend/multiple days (rehearsal, wedding, receptio…" at bounding box center [293, 223] width 487 height 20
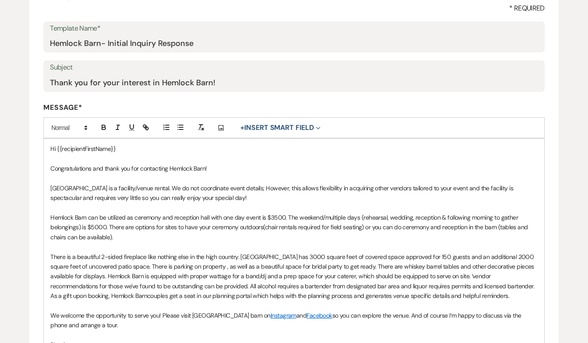
click at [265, 215] on p "Hemlock Barn can be utilized as ceremony and reception hall with one day event …" at bounding box center [293, 227] width 487 height 29
click at [289, 215] on p "Hemlock Barn can be utilized as ceremony and reception hall with one day event …" at bounding box center [293, 227] width 487 height 29
click at [362, 215] on p "Hemlock Barn can be utilized as ceremony and reception hall with one day event …" at bounding box center [293, 227] width 487 height 29
click at [100, 225] on p "Hemlock Barn can be utilized as ceremony and reception hall with one day event …" at bounding box center [293, 227] width 487 height 29
click at [151, 225] on p "Hemlock Barn can be utilized as ceremony and reception hall with one day event …" at bounding box center [293, 227] width 487 height 29
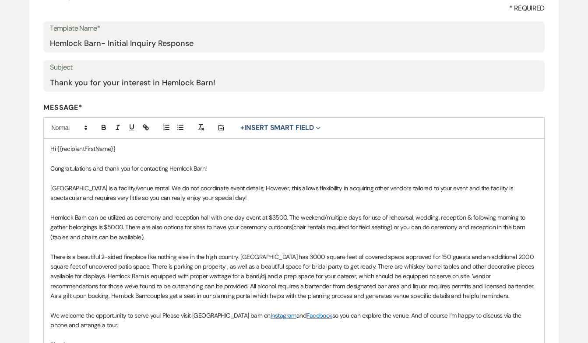
click at [191, 224] on p "Hemlock Barn can be utilized as ceremony and reception hall with one day event …" at bounding box center [293, 227] width 487 height 29
click at [290, 225] on p "Hemlock Barn can be utilized as ceremony and reception hall with one day event …" at bounding box center [293, 227] width 487 height 29
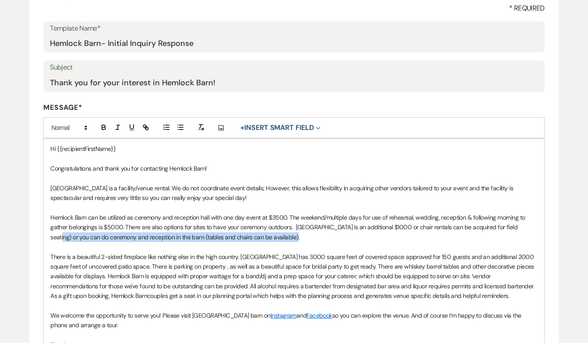
drag, startPoint x: 522, startPoint y: 225, endPoint x: 533, endPoint y: 233, distance: 13.1
click at [533, 233] on p "Hemlock Barn can be utilized as ceremony and reception hall with one day event …" at bounding box center [293, 227] width 487 height 29
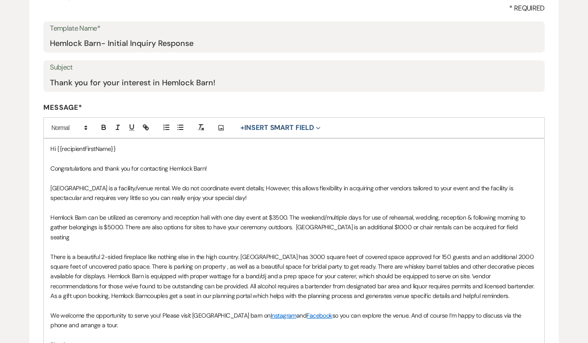
click at [491, 226] on p "Hemlock Barn can be utilized as ceremony and reception hall with one day event …" at bounding box center [293, 227] width 487 height 29
click at [81, 233] on p "Hemlock Barn can be utilized as ceremony and reception hall with one day event …" at bounding box center [293, 227] width 487 height 29
click at [124, 226] on p "Hemlock Barn can be utilized as ceremony and reception hall with one day event …" at bounding box center [293, 227] width 487 height 29
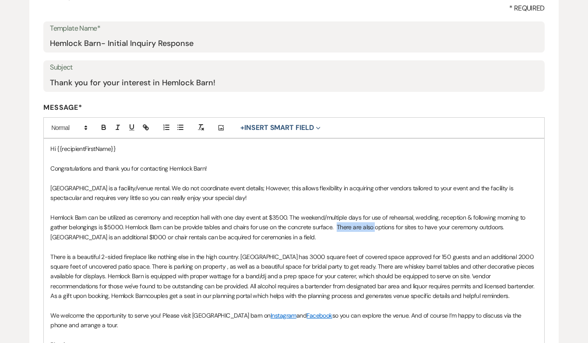
drag, startPoint x: 371, startPoint y: 226, endPoint x: 334, endPoint y: 225, distance: 37.2
click at [334, 225] on p "Hemlock Barn can be utilized as ceremony and reception hall with one day event …" at bounding box center [293, 227] width 487 height 29
click at [455, 226] on p "Hemlock Barn can be utilized as ceremony and reception hall with one day event …" at bounding box center [293, 227] width 487 height 29
click at [421, 224] on p "Hemlock Barn can be utilized as ceremony and reception hall with one day event …" at bounding box center [293, 227] width 487 height 29
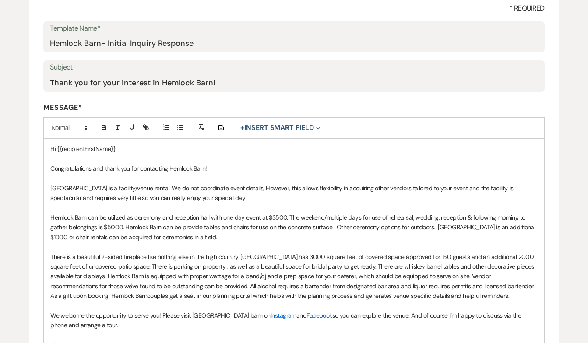
click at [433, 226] on p "Hemlock Barn can be utilized as ceremony and reception hall with one day event …" at bounding box center [293, 227] width 487 height 29
click at [520, 224] on p "Hemlock Barn can be utilized as ceremony and reception hall with one day event …" at bounding box center [293, 227] width 487 height 29
click at [241, 235] on p "Hemlock Barn can be utilized as ceremony and reception hall with one day event …" at bounding box center [293, 227] width 487 height 29
click at [125, 225] on p "Hemlock Barn can be utilized as ceremony and reception hall with one day event …" at bounding box center [293, 227] width 487 height 29
click at [125, 226] on p "Hemlock Barn can be utilized as ceremony and reception hall with one day event …" at bounding box center [293, 227] width 487 height 29
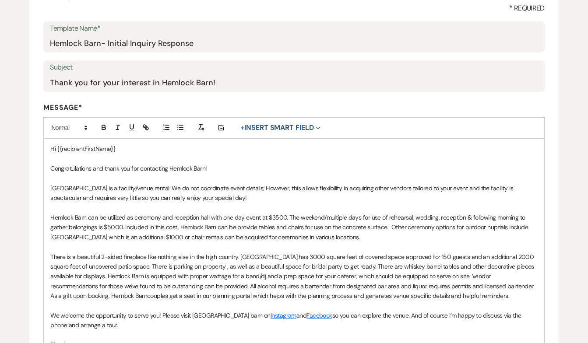
click at [258, 226] on p "Hemlock Barn can be utilized as ceremony and reception hall with one day event …" at bounding box center [293, 227] width 487 height 29
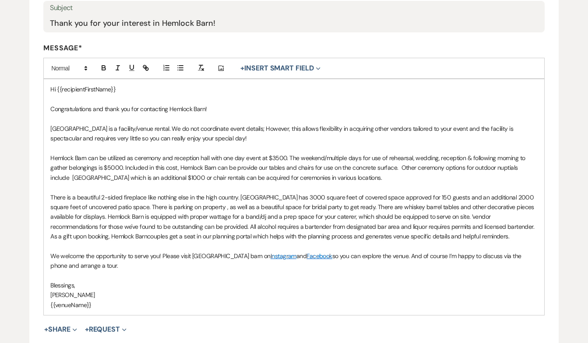
scroll to position [198, 0]
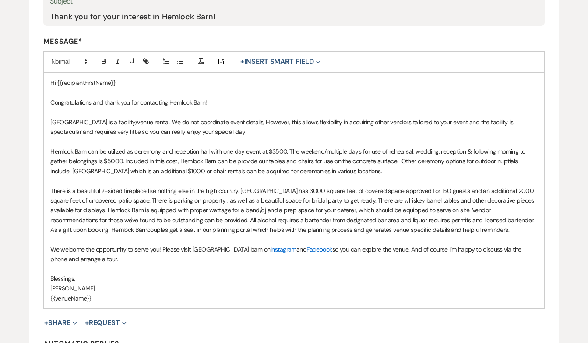
click at [323, 168] on p "Hemlock Barn can be utilized as ceremony and reception hall with one day event …" at bounding box center [293, 161] width 487 height 29
click at [349, 169] on p "Hemlock Barn can be utilized as ceremony and reception hall with one day event …" at bounding box center [293, 161] width 487 height 29
click at [385, 198] on p "There is a beautiful 2-sided fireplace like nothing else in the high country. H…" at bounding box center [293, 210] width 487 height 49
click at [484, 198] on p "There is a beautiful 2-sided fireplace like nothing else in the high country. H…" at bounding box center [293, 210] width 487 height 49
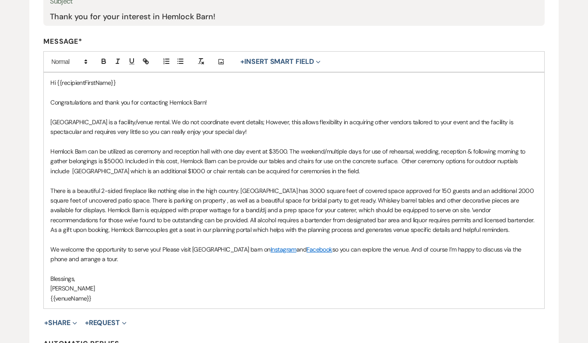
click at [231, 207] on p "There is a beautiful 2-sided fireplace like nothing else in the high country. H…" at bounding box center [293, 210] width 487 height 49
click at [249, 207] on p "There is a beautiful 2-sided fireplace like nothing else in the high country. H…" at bounding box center [293, 210] width 487 height 49
click at [311, 208] on p "There is a beautiful 2-sided fireplace like nothing else in the high country. H…" at bounding box center [293, 210] width 487 height 49
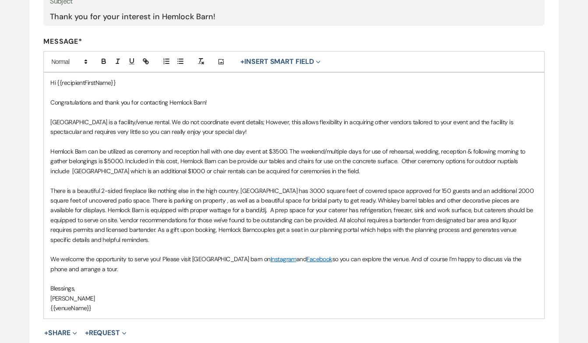
click at [82, 217] on p "There is a beautiful 2-sided fireplace like nothing else in the high country. H…" at bounding box center [293, 215] width 487 height 59
click at [205, 215] on p "There is a beautiful 2-sided fireplace like nothing else in the high country. H…" at bounding box center [293, 215] width 487 height 59
click at [425, 217] on span "endor recommendations for those we've found to be outstanding can be provided. …" at bounding box center [281, 225] width 462 height 18
click at [155, 228] on span "endor recommendations for those we've found to be outstanding can be provided. …" at bounding box center [281, 225] width 462 height 18
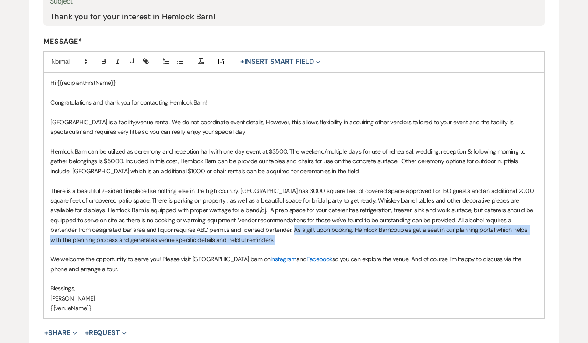
drag, startPoint x: 251, startPoint y: 226, endPoint x: 270, endPoint y: 240, distance: 22.9
click at [270, 240] on p "There is a beautiful 2-sided fireplace like nothing else in the high country. H…" at bounding box center [293, 215] width 487 height 59
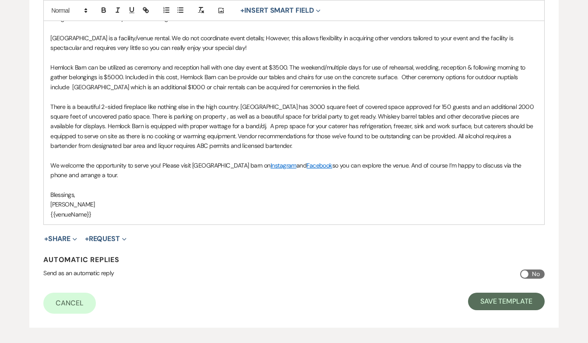
scroll to position [283, 0]
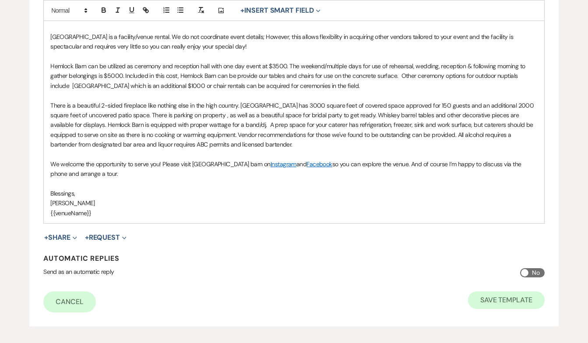
click at [495, 294] on button "Save Template" at bounding box center [506, 301] width 77 height 18
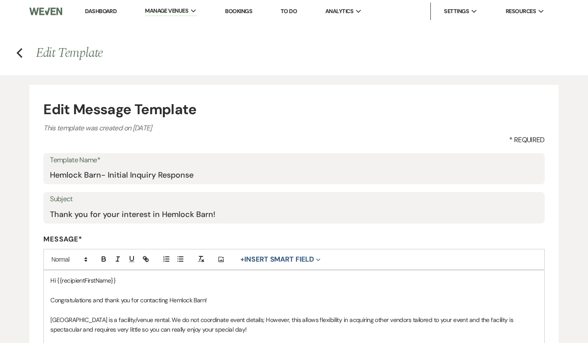
select select "Message Templates"
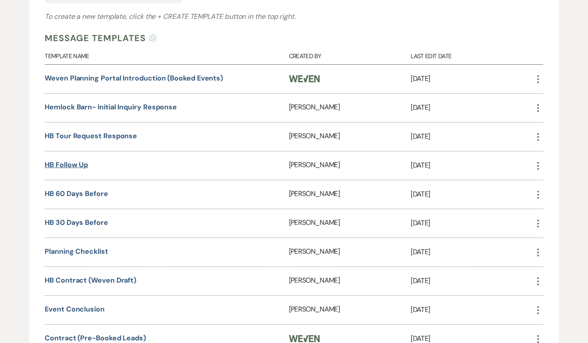
scroll to position [388, 0]
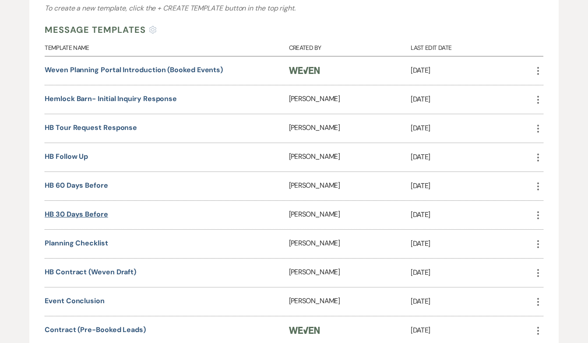
click at [75, 219] on link "HB 30 days before" at bounding box center [77, 214] width 64 height 9
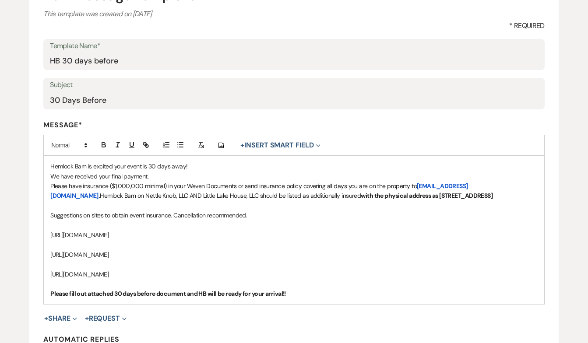
scroll to position [115, 0]
click at [256, 184] on span "Please have insurance ($1,000,000 minimal) in your Weven Documents or send insu…" at bounding box center [233, 185] width 367 height 8
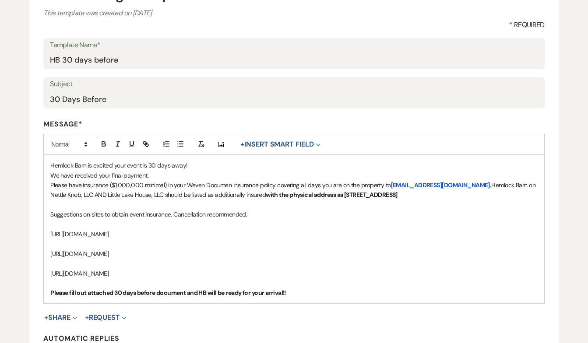
click at [259, 183] on span "Please have insurance ($1,000,000 minimal) in your Weven Documen insurance poli…" at bounding box center [220, 185] width 340 height 8
click at [335, 184] on span "Please have insurance ($1,000,000 minimal) certificate with a policy covering a…" at bounding box center [196, 185] width 293 height 8
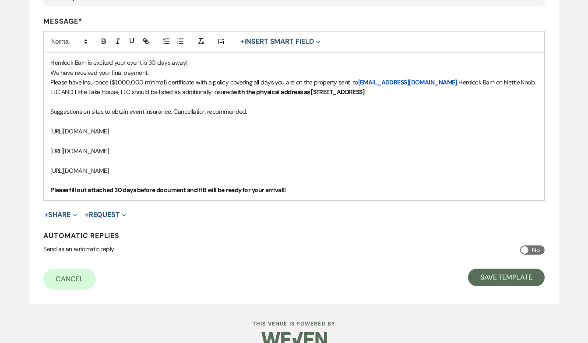
scroll to position [220, 0]
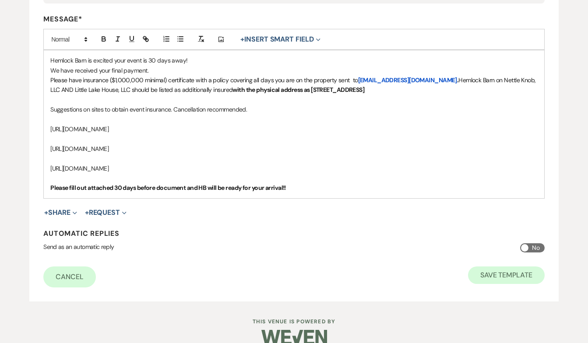
click at [495, 269] on button "Save Template" at bounding box center [506, 276] width 77 height 18
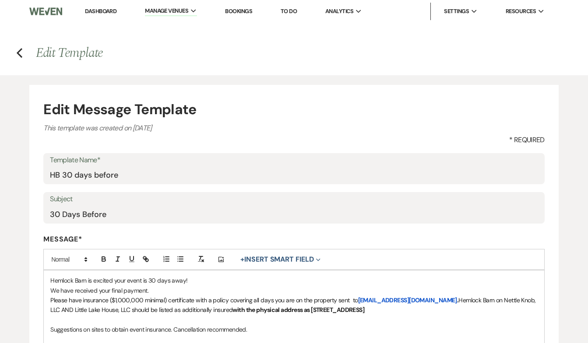
select select "Message Templates"
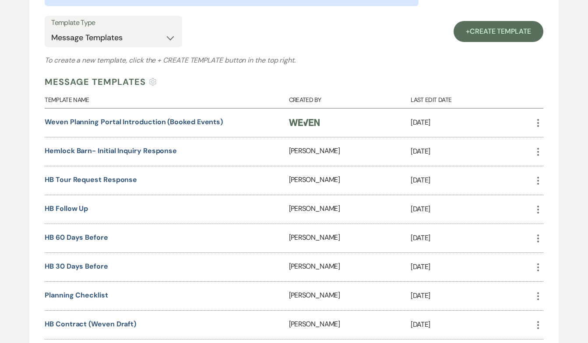
scroll to position [339, 0]
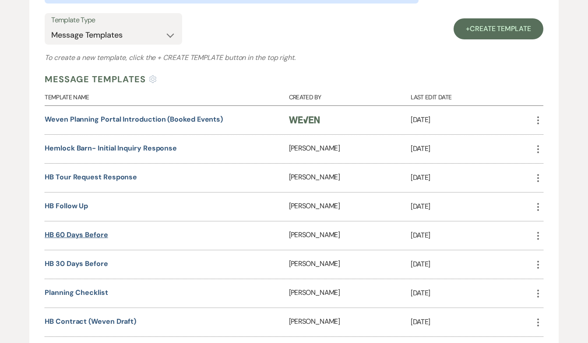
click at [98, 240] on link "HB 60 days before" at bounding box center [77, 234] width 64 height 9
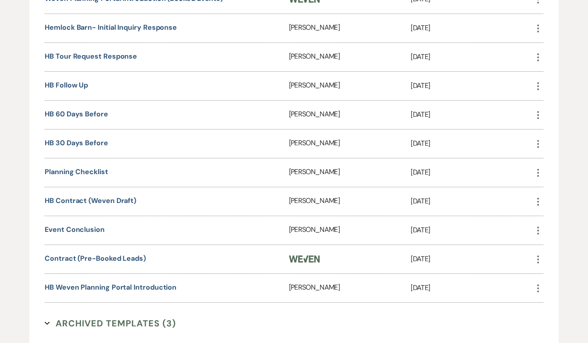
scroll to position [460, 0]
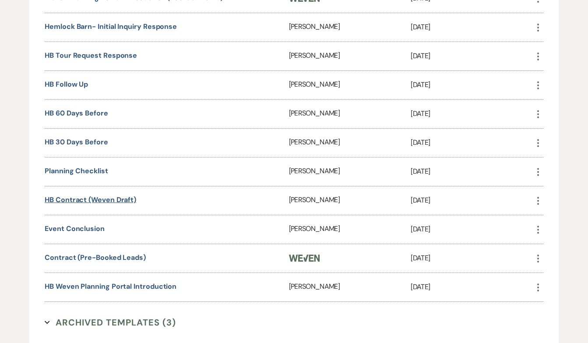
click at [83, 205] on link "HB Contract (Weven Draft)" at bounding box center [91, 199] width 92 height 9
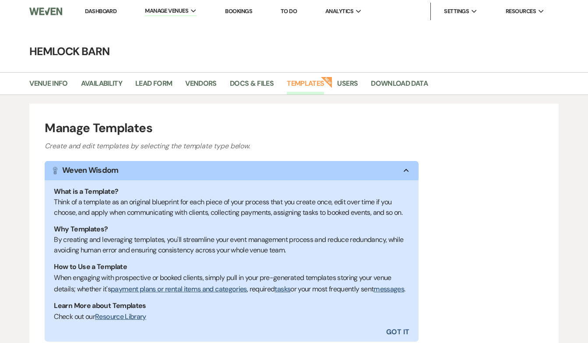
scroll to position [0, 0]
click at [394, 81] on link "Download Data" at bounding box center [399, 86] width 57 height 17
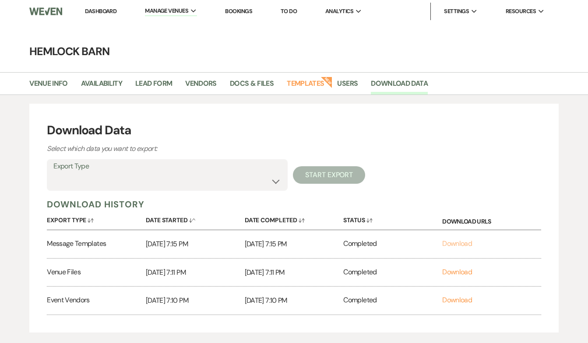
click at [456, 244] on link "Download" at bounding box center [457, 243] width 30 height 9
select select "messageTemplates"
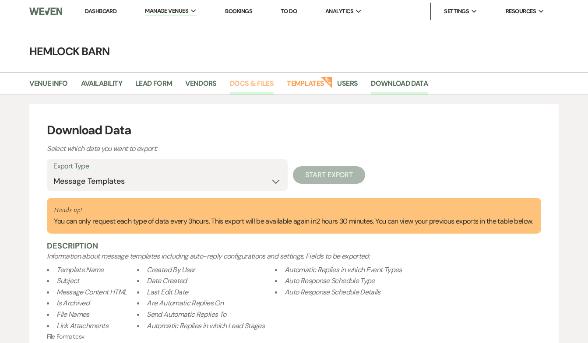
click at [257, 83] on link "Docs & Files" at bounding box center [252, 86] width 44 height 17
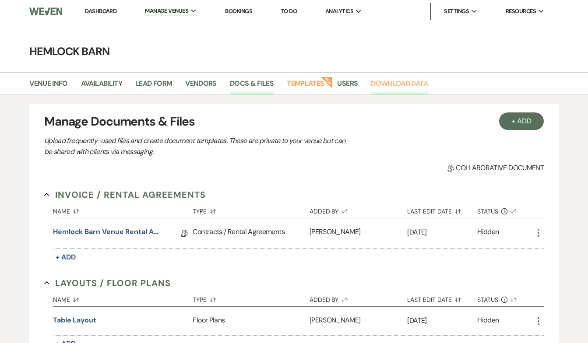
click at [412, 83] on link "Download Data" at bounding box center [399, 86] width 57 height 17
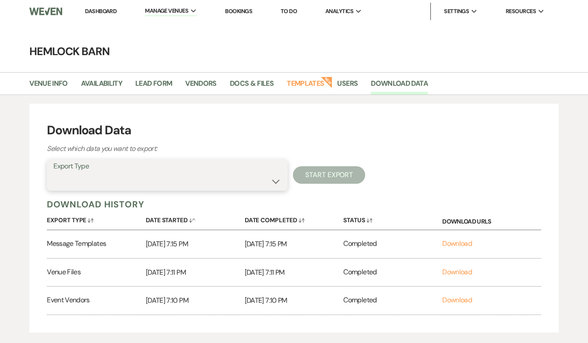
select select "venueDocumentsZip"
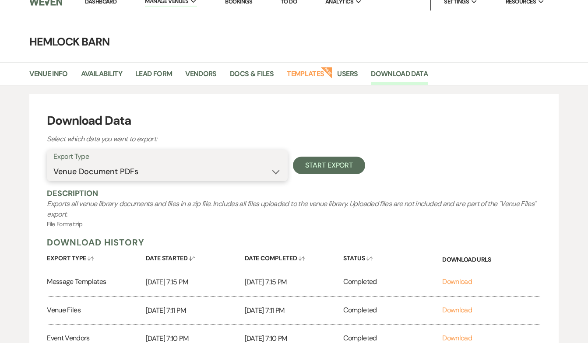
scroll to position [9, 0]
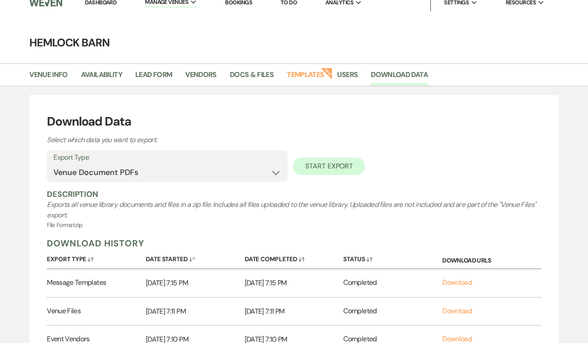
click at [337, 166] on button "Start Export" at bounding box center [329, 167] width 72 height 18
select select
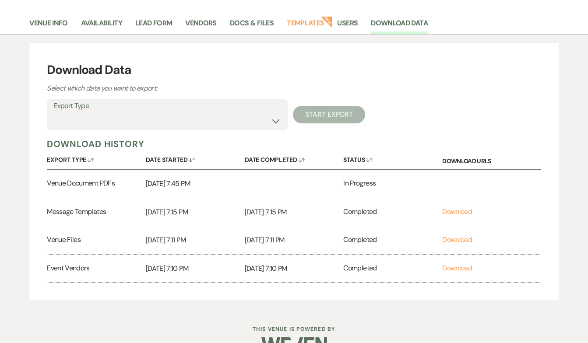
scroll to position [62, 0]
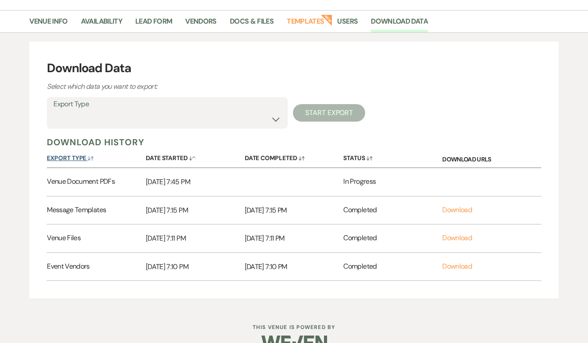
click at [88, 156] on icon "Sort Default" at bounding box center [91, 158] width 6 height 6
click at [88, 156] on icon "Sort Up" at bounding box center [91, 158] width 6 height 6
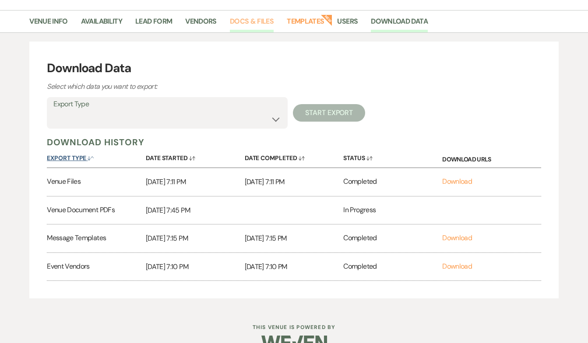
click at [252, 21] on link "Docs & Files" at bounding box center [252, 24] width 44 height 17
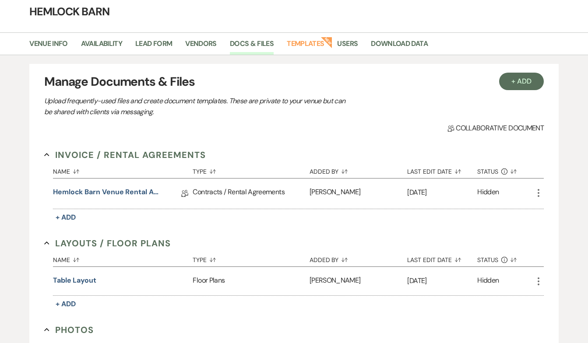
scroll to position [41, 0]
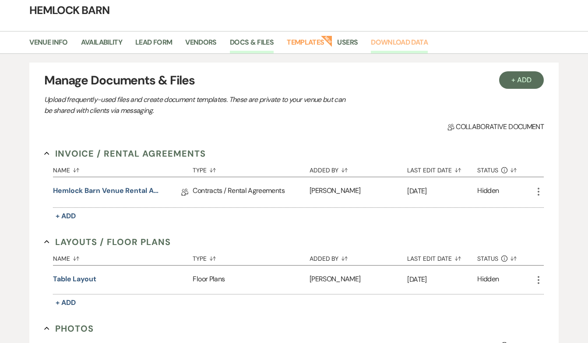
click at [395, 46] on link "Download Data" at bounding box center [399, 45] width 57 height 17
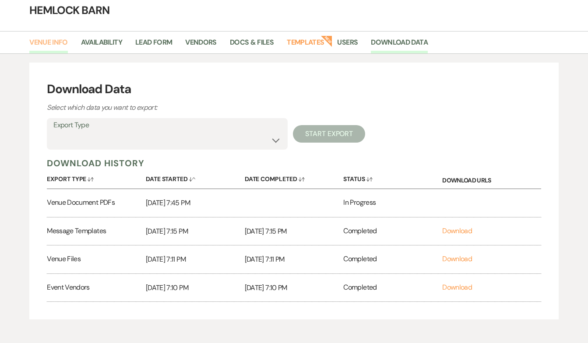
click at [58, 44] on link "Venue Info" at bounding box center [48, 45] width 39 height 17
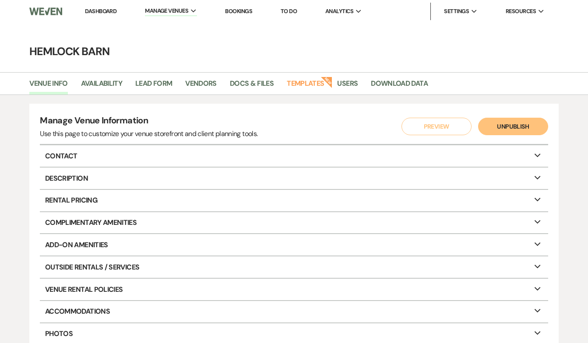
click at [73, 195] on p "Rental Pricing Expand" at bounding box center [294, 200] width 508 height 21
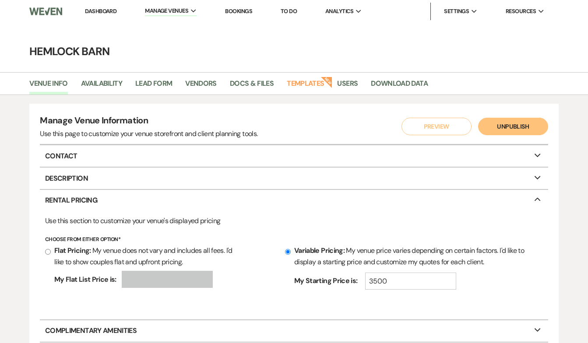
click at [75, 202] on p "Rental Pricing Collapse" at bounding box center [294, 200] width 508 height 21
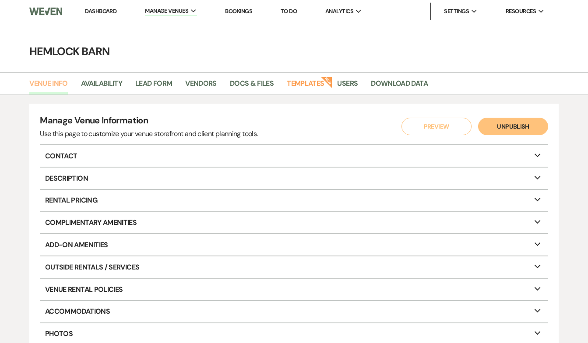
click at [50, 85] on link "Venue Info" at bounding box center [48, 86] width 39 height 17
click at [70, 174] on p "Description Expand" at bounding box center [294, 178] width 508 height 21
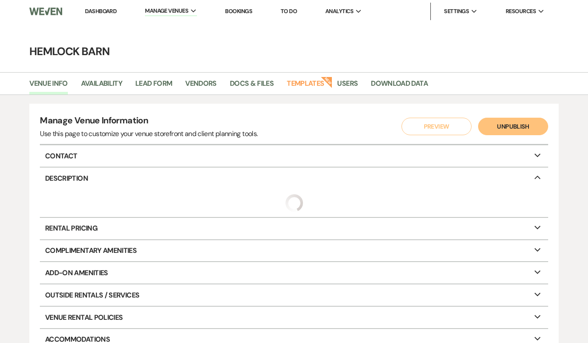
select select "1"
select select "22"
select select "3"
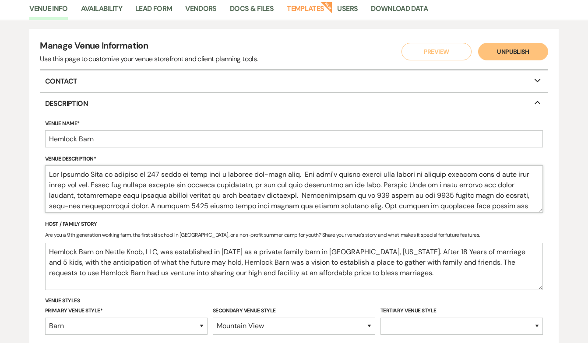
scroll to position [74, 0]
drag, startPoint x: 49, startPoint y: 173, endPoint x: 480, endPoint y: 185, distance: 431.1
click at [132, 202] on textarea "Venue Description*" at bounding box center [294, 189] width 498 height 47
click at [53, 175] on textarea "Venue Description*" at bounding box center [294, 189] width 498 height 47
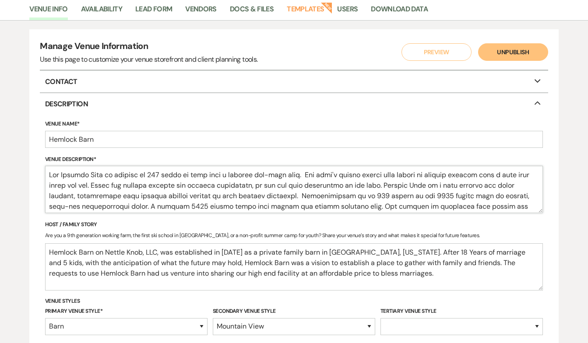
click at [71, 180] on textarea "Venue Description*" at bounding box center [294, 189] width 498 height 47
click at [399, 11] on link "Download Data" at bounding box center [399, 12] width 57 height 17
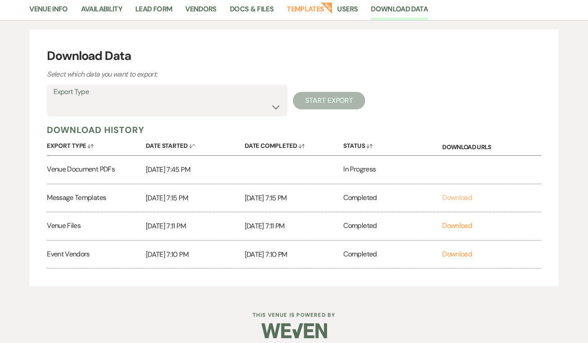
click at [461, 198] on link "Download" at bounding box center [457, 197] width 30 height 9
click at [452, 171] on link "Download" at bounding box center [457, 169] width 30 height 9
click at [255, 6] on link "Docs & Files" at bounding box center [252, 12] width 44 height 17
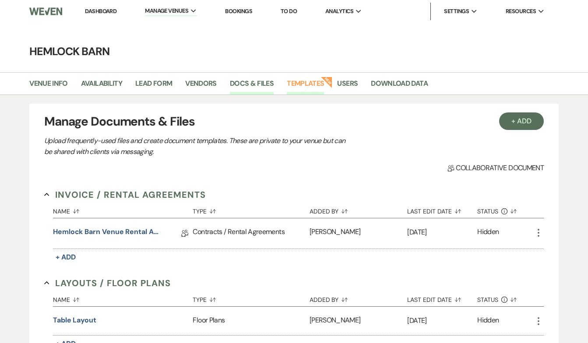
click at [314, 86] on link "Templates" at bounding box center [305, 86] width 37 height 17
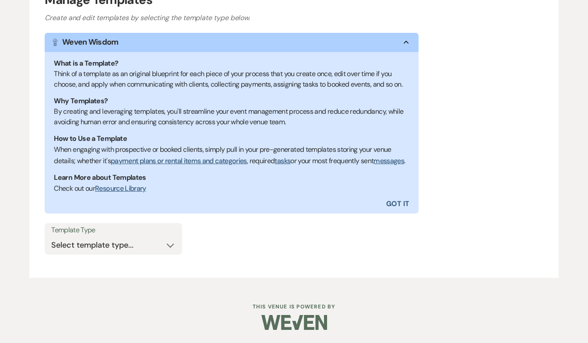
scroll to position [138, 0]
select select "Message Templates"
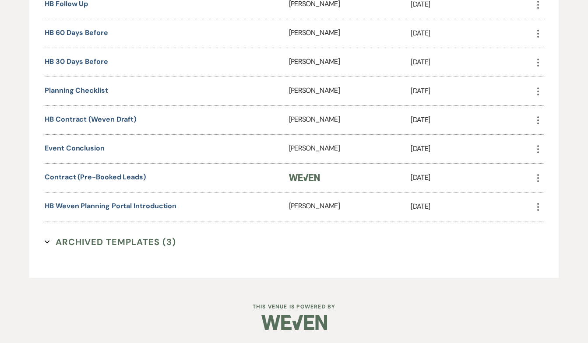
scroll to position [550, 0]
click at [98, 93] on link "planning checklist" at bounding box center [77, 90] width 64 height 9
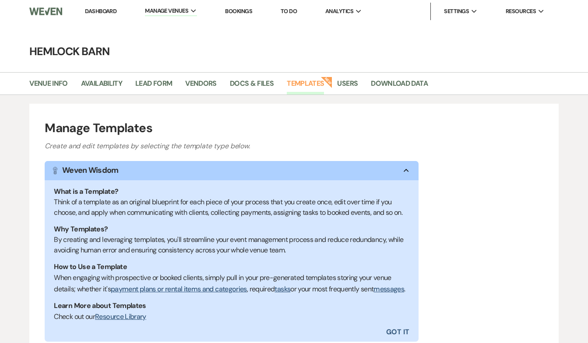
scroll to position [0, 0]
click at [407, 77] on li "Download Data" at bounding box center [406, 85] width 70 height 18
click at [407, 85] on link "Download Data" at bounding box center [399, 86] width 57 height 17
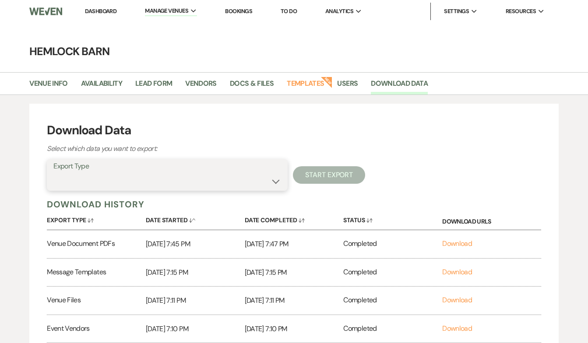
select select "messageTemplates"
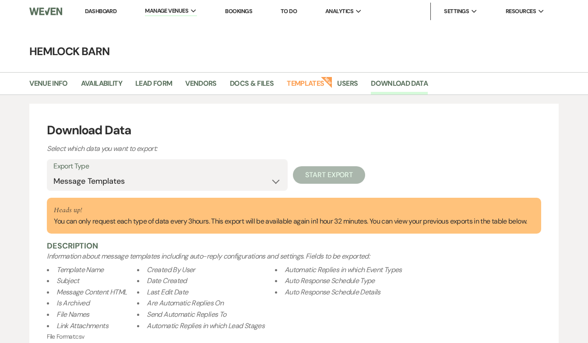
click at [102, 13] on link "Dashboard" at bounding box center [101, 10] width 32 height 7
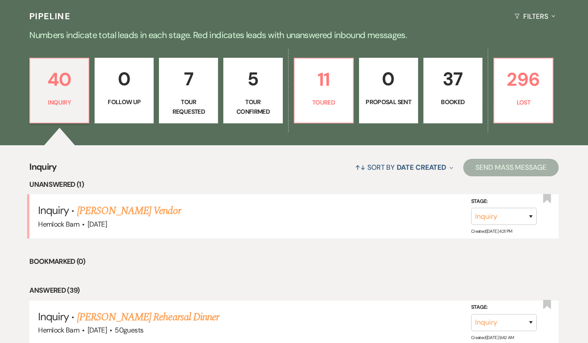
scroll to position [197, 0]
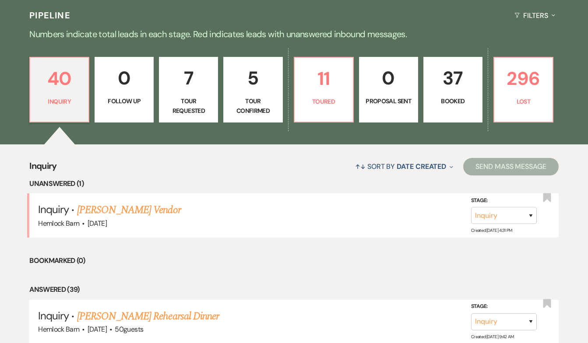
click at [173, 91] on p "7" at bounding box center [189, 78] width 48 height 29
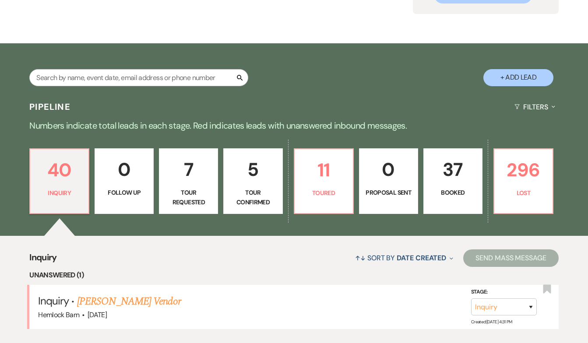
select select "2"
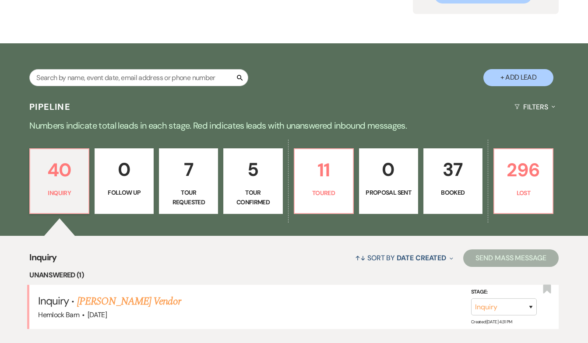
select select "2"
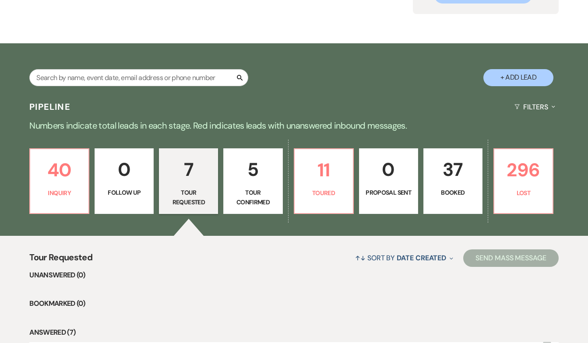
click at [255, 170] on p "5" at bounding box center [253, 169] width 48 height 29
select select "4"
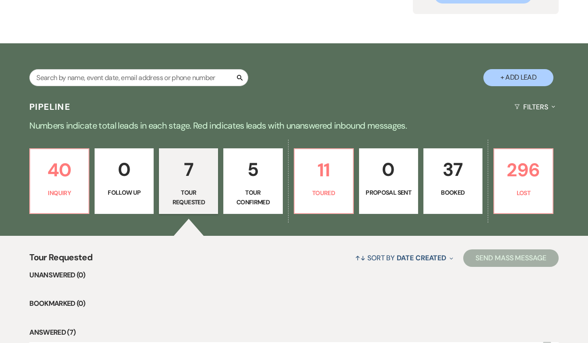
select select "4"
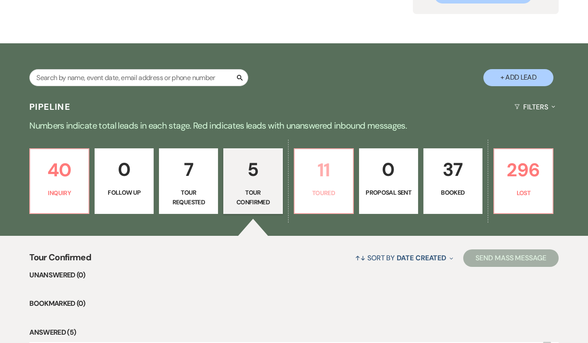
click at [340, 184] on p "11" at bounding box center [324, 169] width 48 height 29
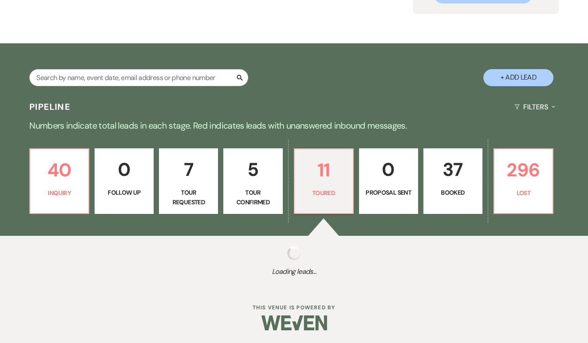
select select "5"
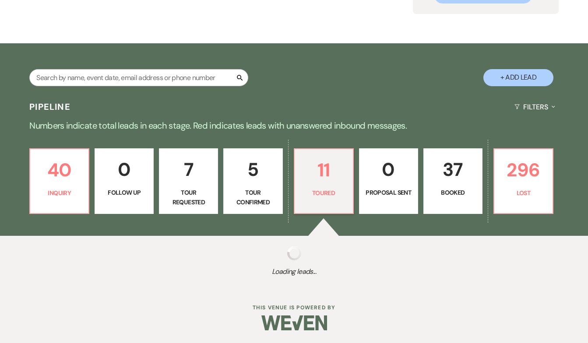
select select "5"
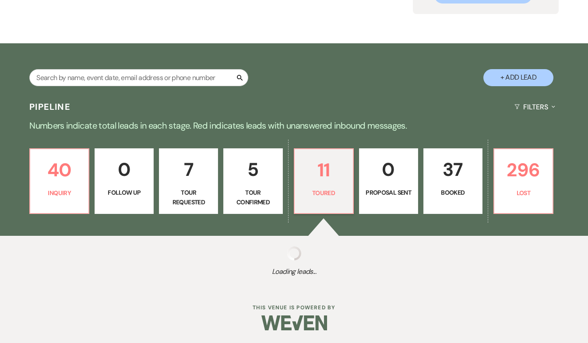
select select "5"
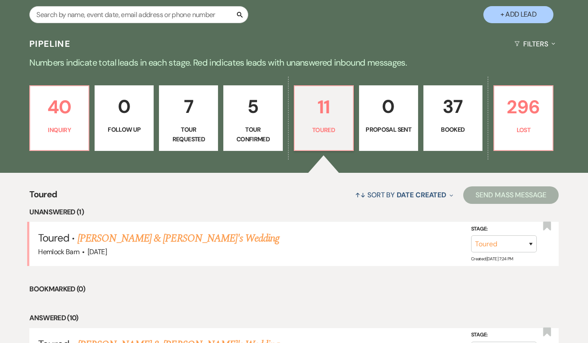
scroll to position [170, 0]
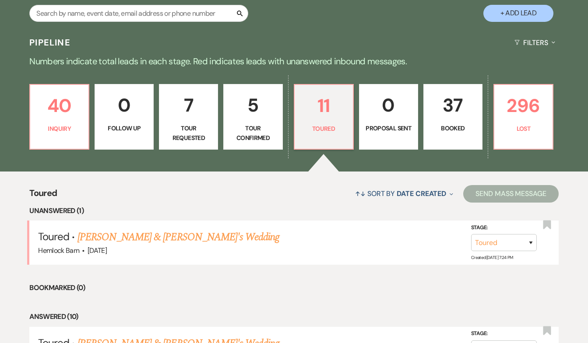
click at [459, 136] on link "37 Booked" at bounding box center [453, 117] width 59 height 66
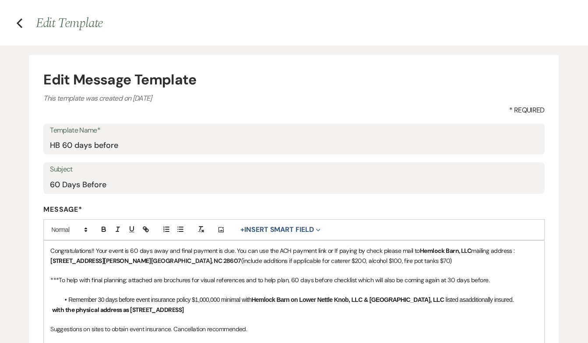
scroll to position [25, 0]
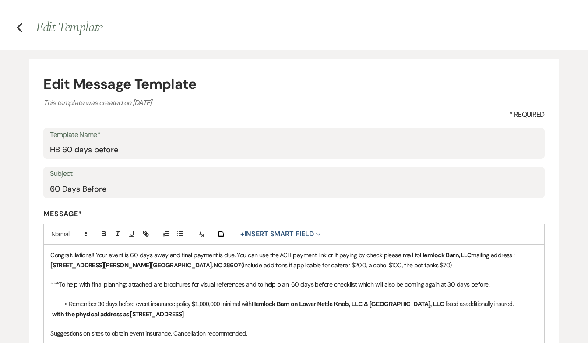
click at [16, 27] on h4 "Previous Edit Template" at bounding box center [294, 27] width 588 height 18
click at [19, 28] on icon "Previous" at bounding box center [19, 27] width 7 height 11
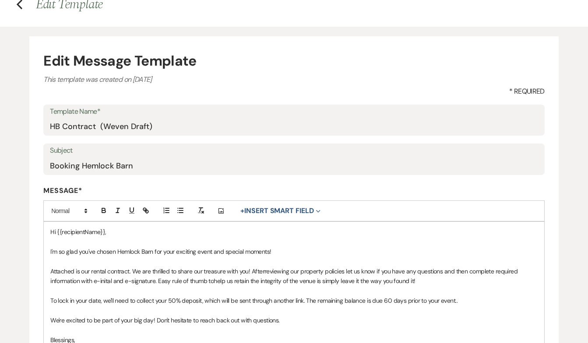
scroll to position [47, 0]
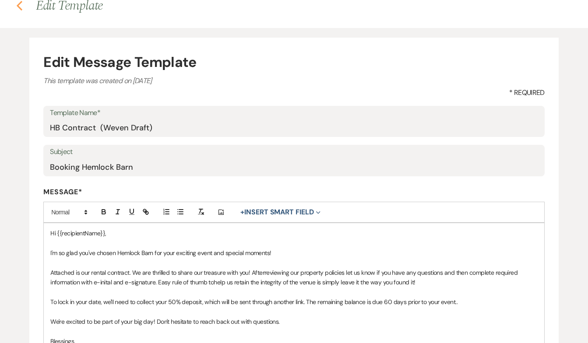
click at [19, 6] on icon "Previous" at bounding box center [19, 5] width 7 height 11
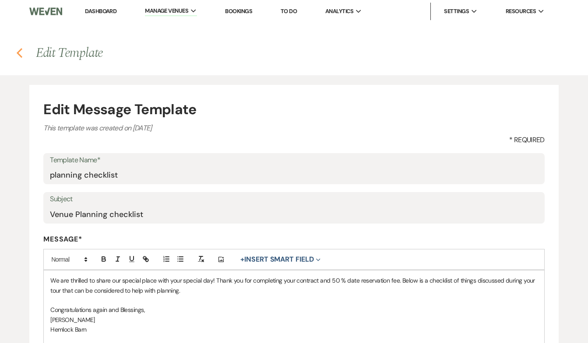
click at [21, 54] on icon "Previous" at bounding box center [19, 53] width 7 height 11
